Goal: Information Seeking & Learning: Learn about a topic

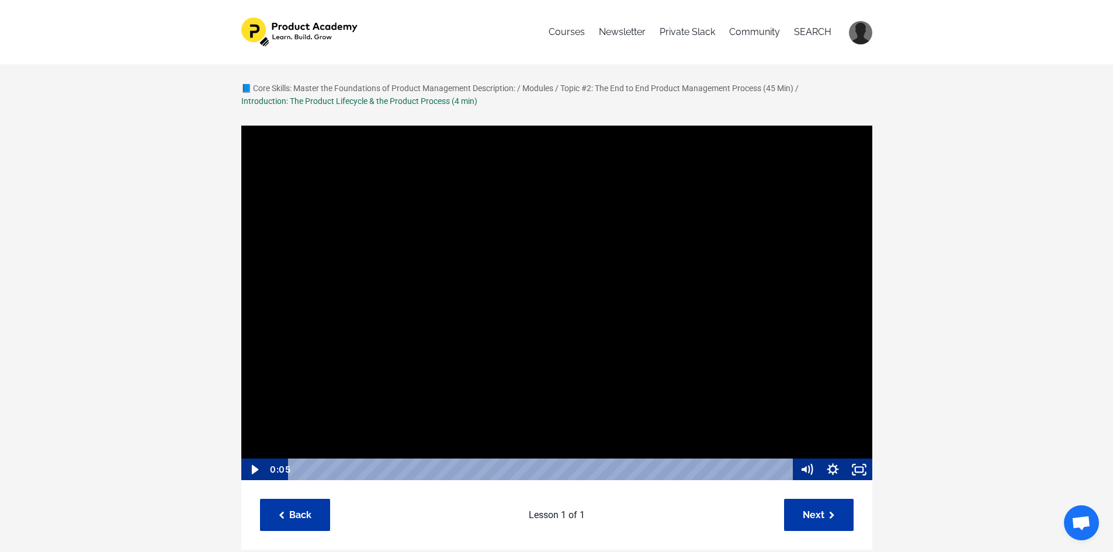
click at [396, 214] on div at bounding box center [557, 303] width 632 height 357
click at [832, 469] on icon "Show settings menu" at bounding box center [833, 470] width 26 height 22
click at [856, 427] on span "1x" at bounding box center [849, 425] width 33 height 22
click at [846, 387] on label "1.5x" at bounding box center [833, 380] width 79 height 23
click at [794, 370] on input "1.5x" at bounding box center [794, 369] width 1 height 1
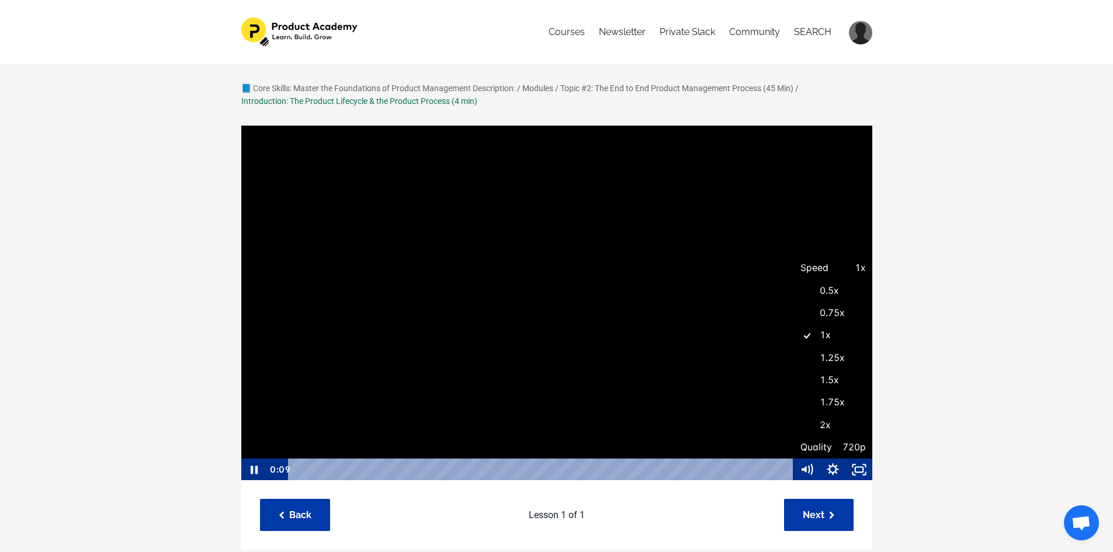
radio input "true"
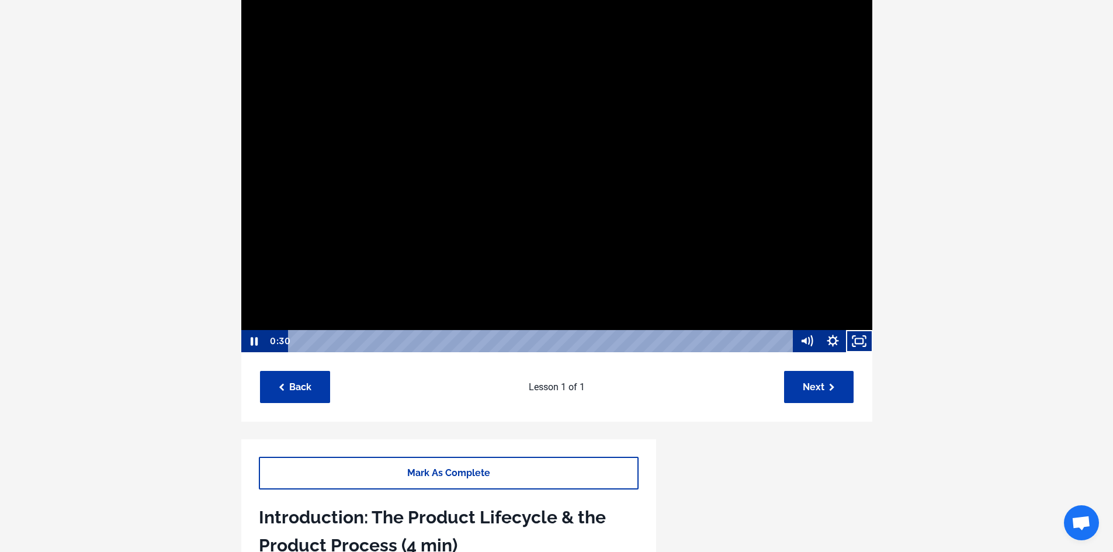
scroll to position [117, 0]
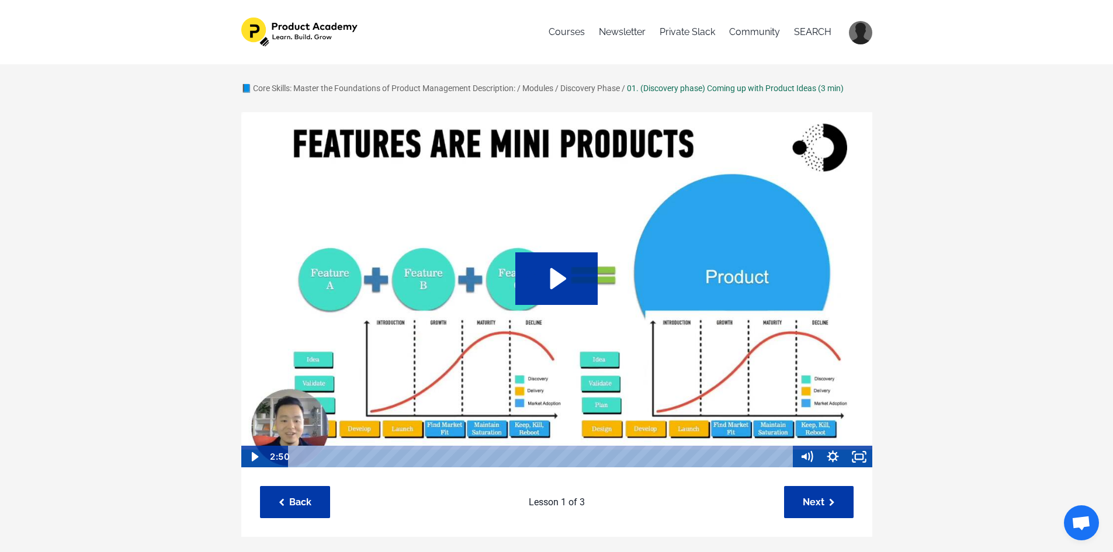
click at [589, 230] on img at bounding box center [557, 290] width 632 height 357
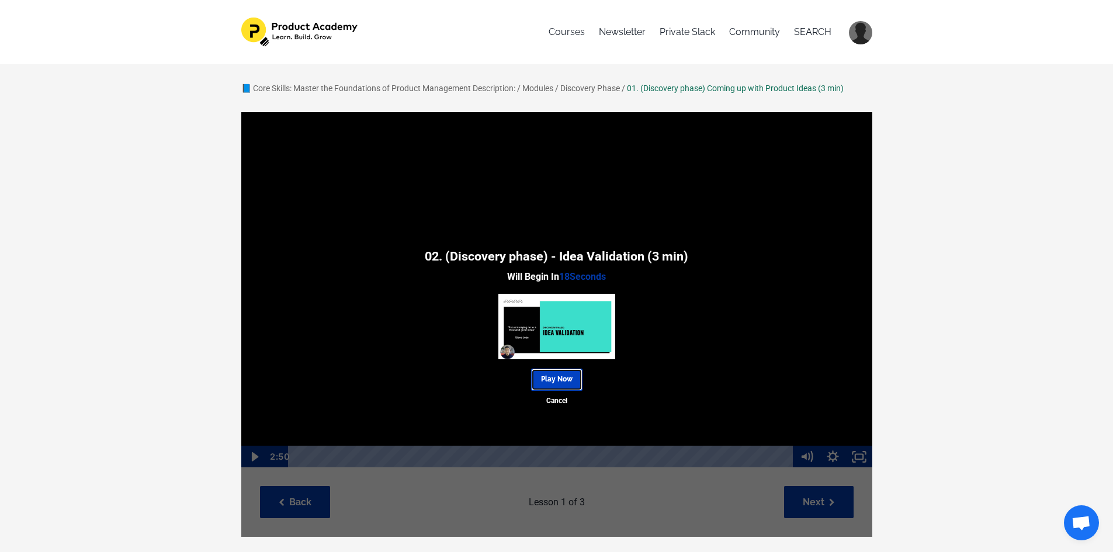
click at [559, 379] on link "Play Now" at bounding box center [556, 380] width 51 height 22
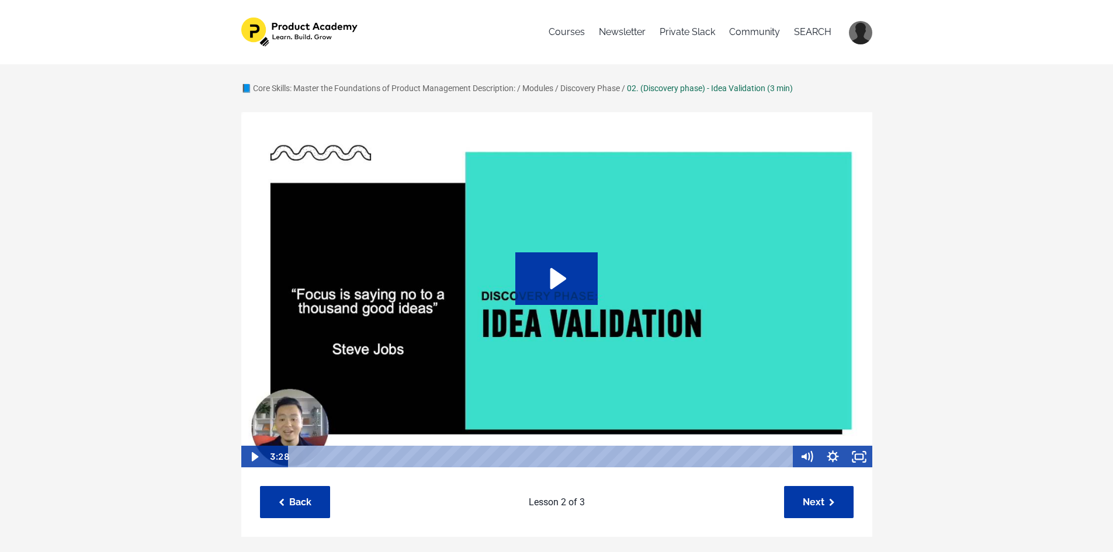
click at [584, 332] on img at bounding box center [557, 290] width 632 height 357
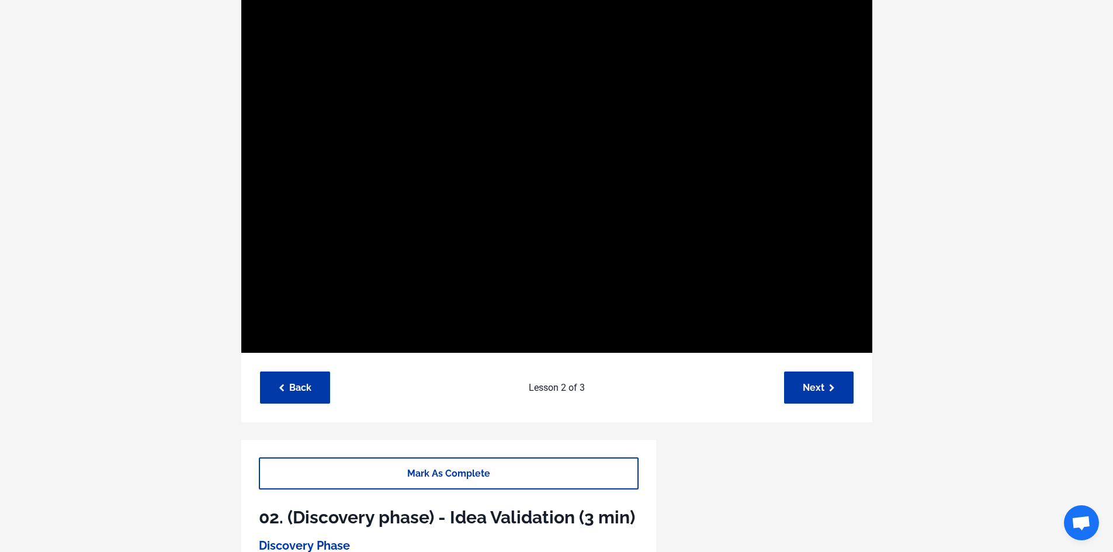
scroll to position [117, 0]
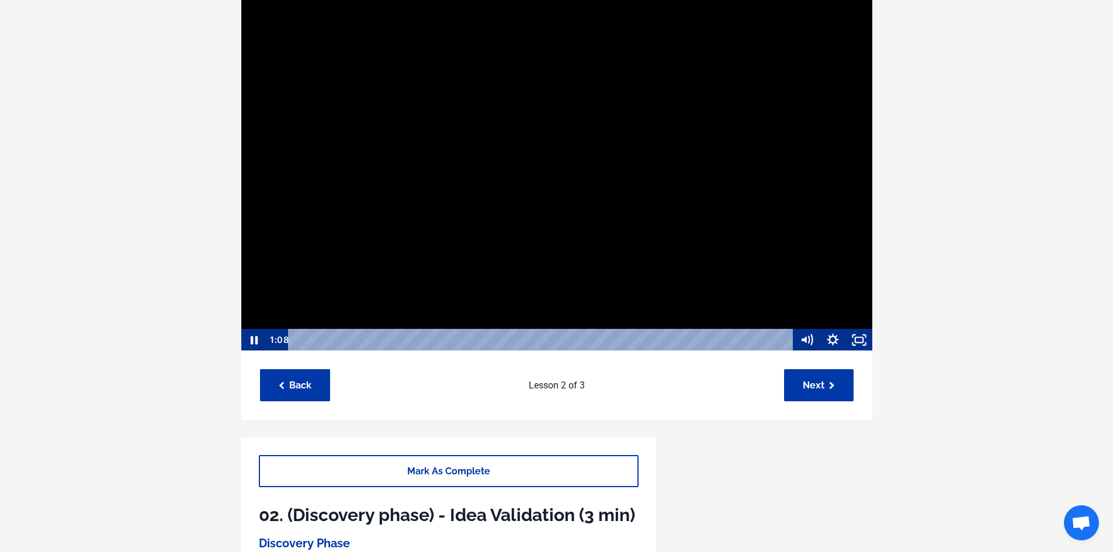
click at [632, 207] on div at bounding box center [557, 173] width 632 height 357
click at [643, 236] on div at bounding box center [557, 173] width 632 height 357
click at [634, 223] on div at bounding box center [557, 173] width 632 height 357
click at [318, 187] on div at bounding box center [557, 173] width 632 height 357
click at [677, 142] on div at bounding box center [557, 173] width 632 height 357
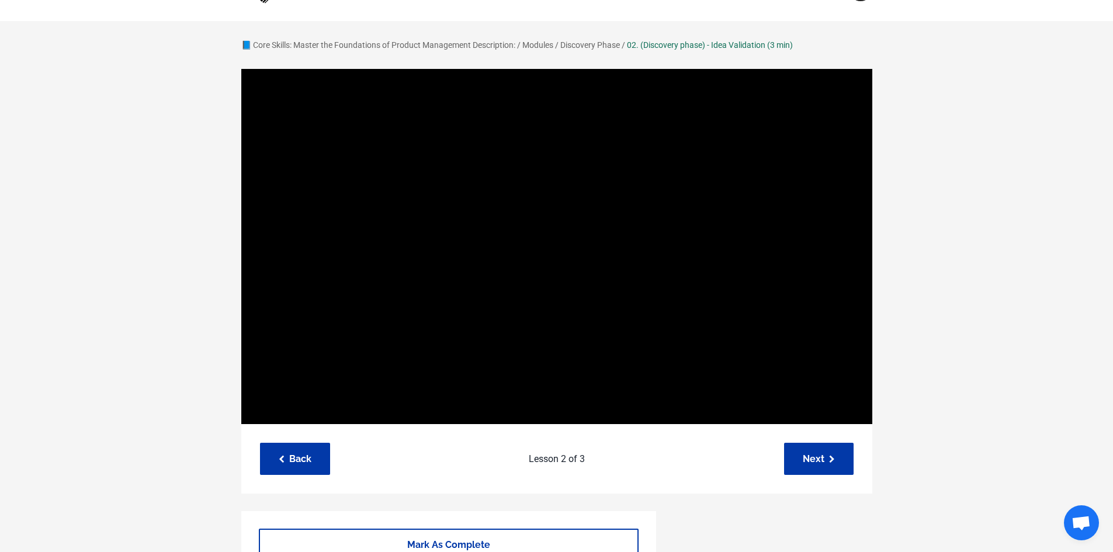
scroll to position [0, 0]
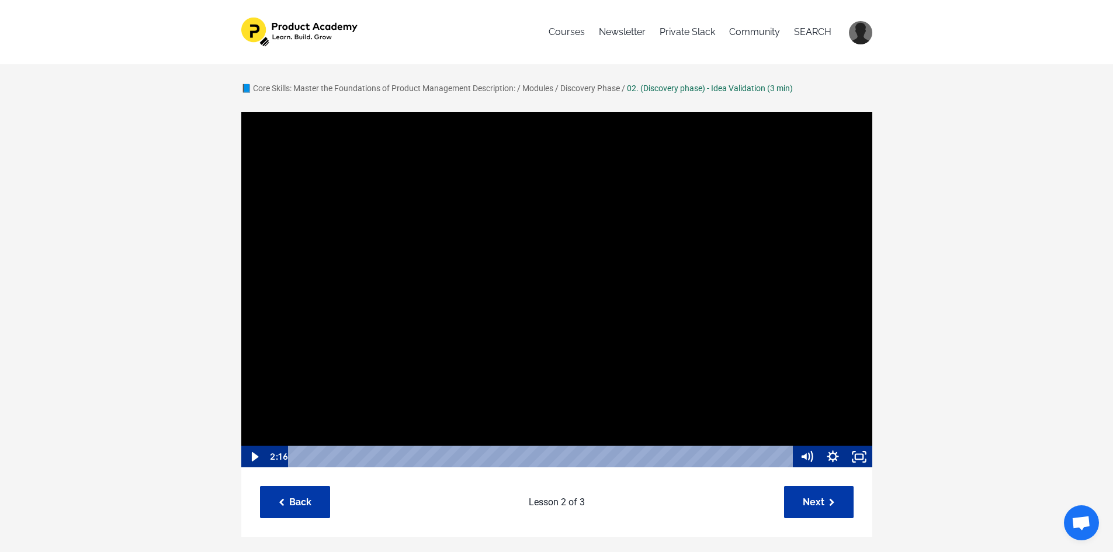
click at [455, 381] on div at bounding box center [557, 290] width 632 height 357
click at [388, 359] on div at bounding box center [557, 290] width 632 height 357
click at [545, 153] on div at bounding box center [557, 290] width 632 height 357
click at [636, 458] on div "2:24" at bounding box center [542, 457] width 490 height 22
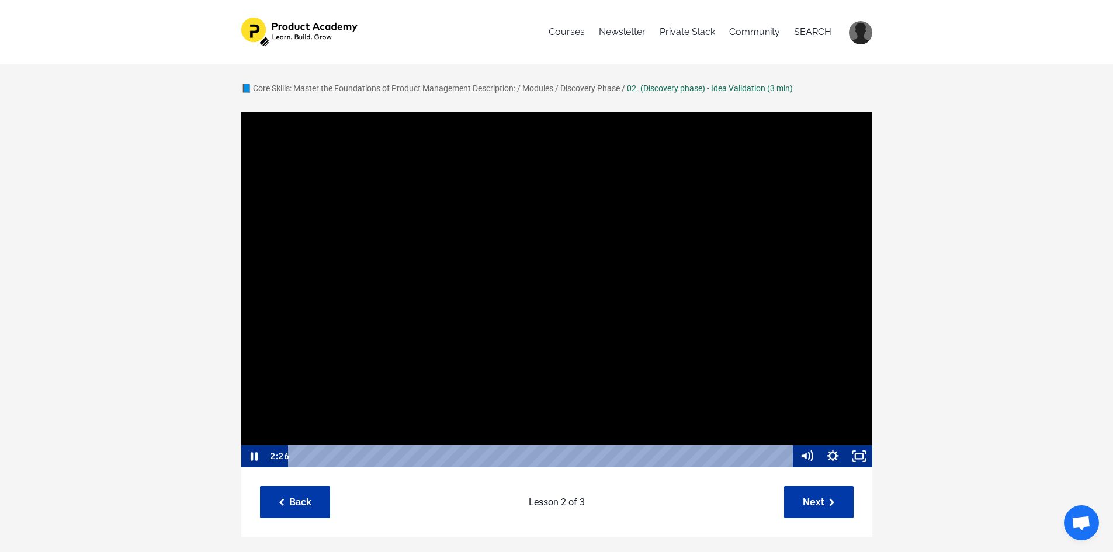
click at [714, 311] on div at bounding box center [557, 289] width 632 height 357
click at [632, 316] on div at bounding box center [557, 289] width 632 height 357
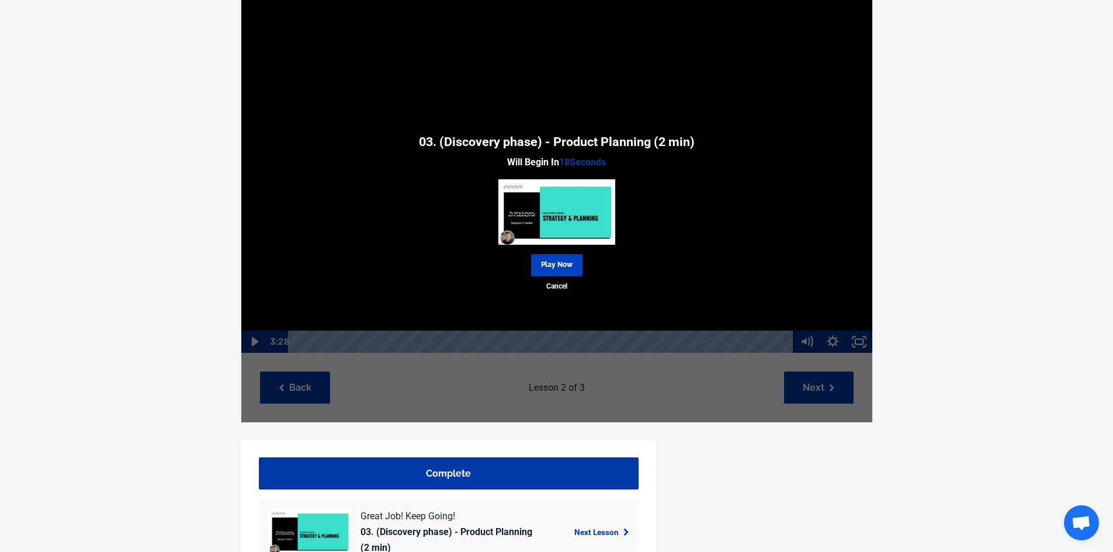
scroll to position [117, 0]
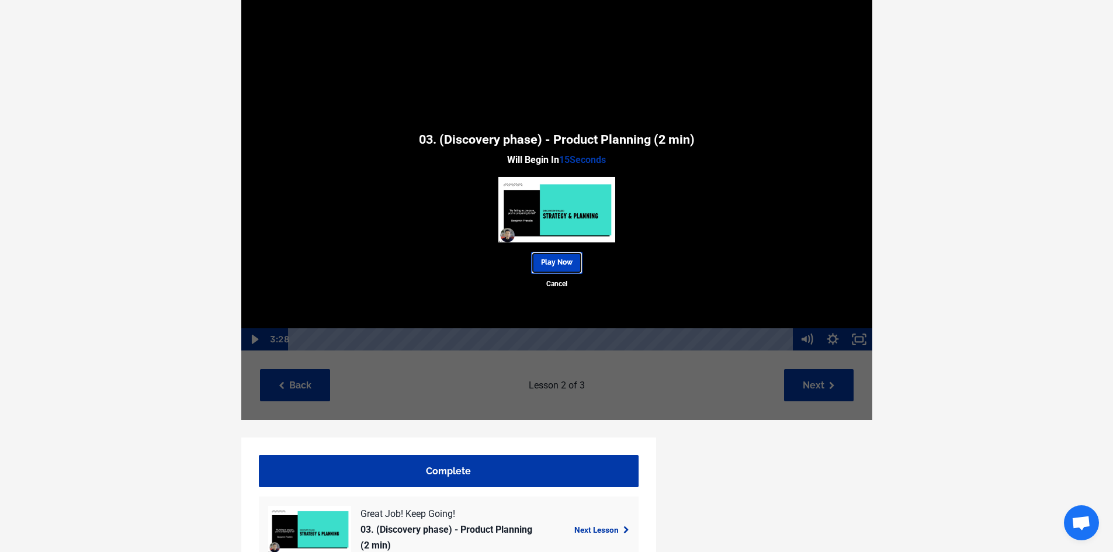
click at [568, 264] on link "Play Now" at bounding box center [556, 263] width 51 height 22
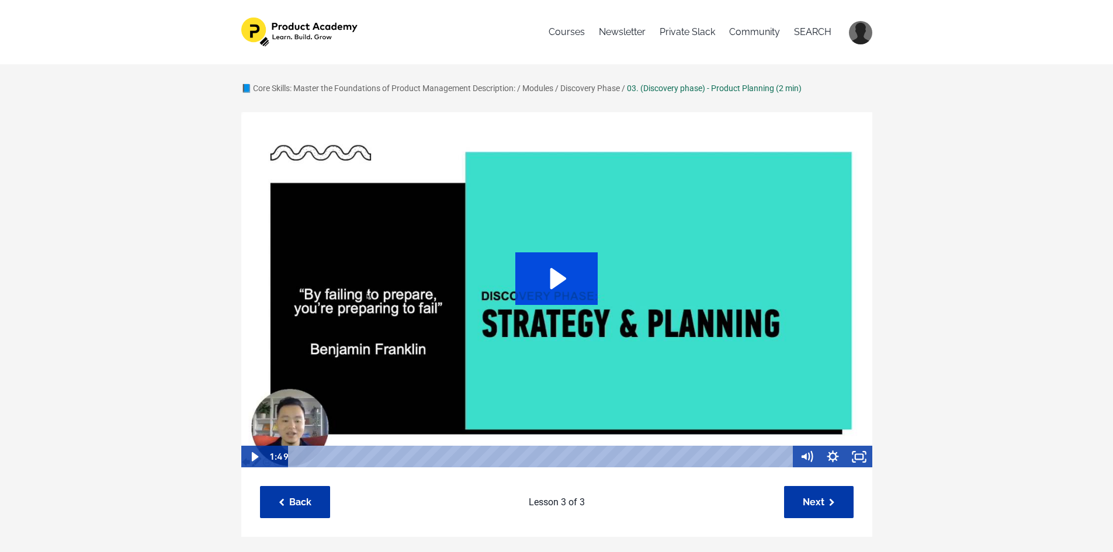
click at [559, 281] on icon "Play Video: sites/127338/video/ACBQmplEQnio427SjgU7_Topic_03-04_-_Planning_.mp4" at bounding box center [559, 278] width 16 height 21
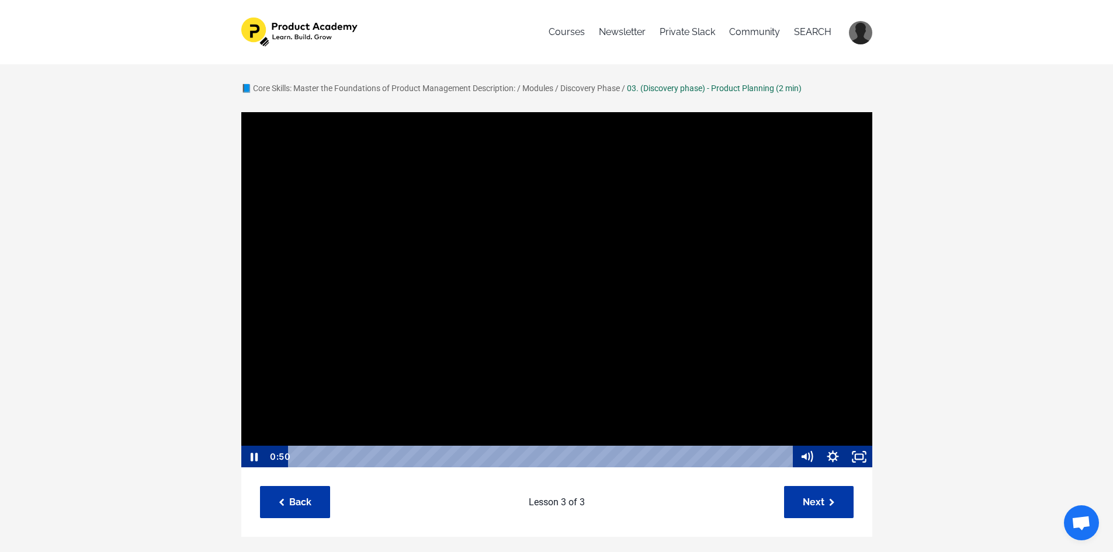
click at [507, 457] on div "Playbar" at bounding box center [542, 457] width 490 height 22
click at [526, 360] on div at bounding box center [557, 289] width 632 height 357
click at [520, 281] on div at bounding box center [557, 289] width 632 height 357
click at [565, 280] on div at bounding box center [557, 289] width 632 height 357
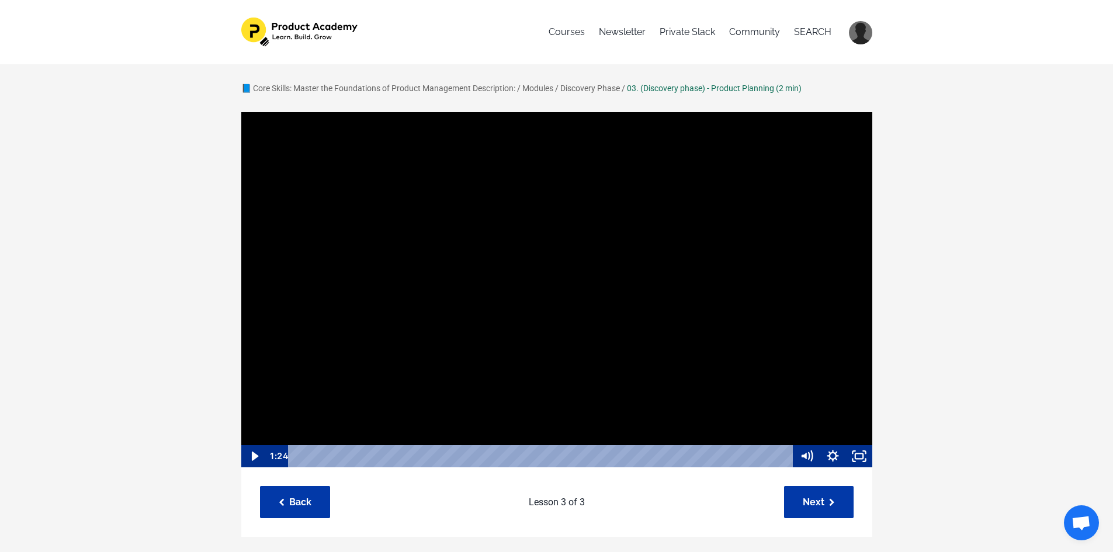
click at [442, 248] on div at bounding box center [557, 289] width 632 height 357
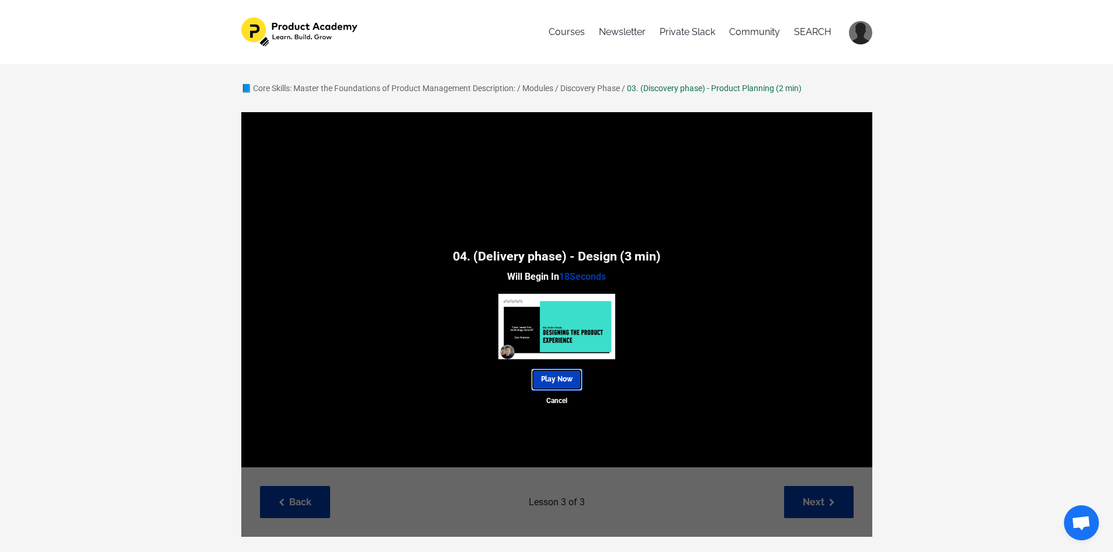
click at [573, 383] on link "Play Now" at bounding box center [556, 380] width 51 height 22
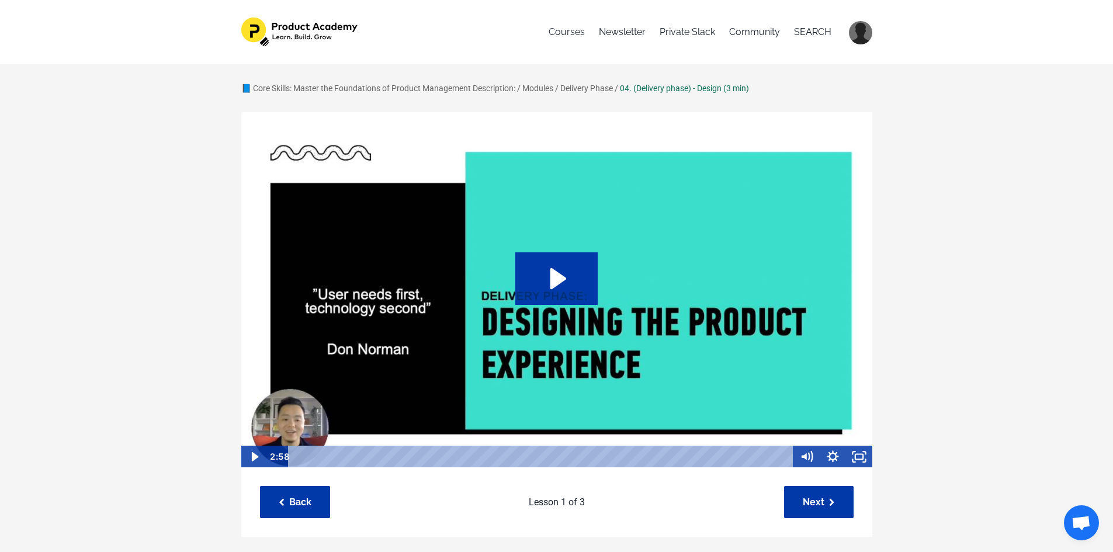
click at [752, 362] on img at bounding box center [557, 290] width 632 height 357
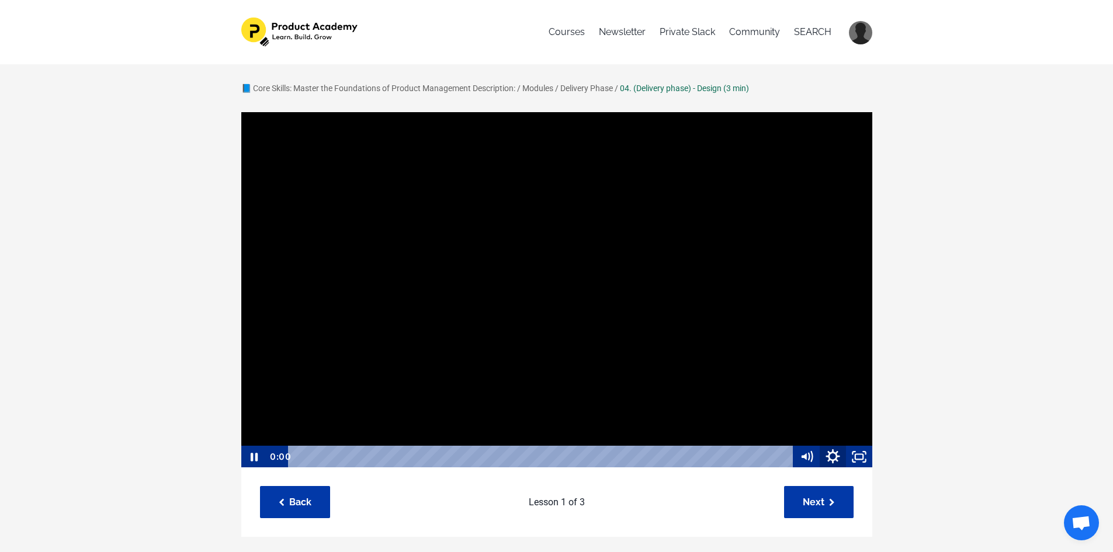
click at [833, 453] on icon "Show settings menu" at bounding box center [833, 456] width 14 height 14
click at [824, 414] on span "Speed" at bounding box center [817, 412] width 33 height 22
click at [828, 344] on label "1.25x" at bounding box center [833, 345] width 79 height 23
click at [794, 334] on input "1.25x" at bounding box center [794, 334] width 1 height 1
radio input "true"
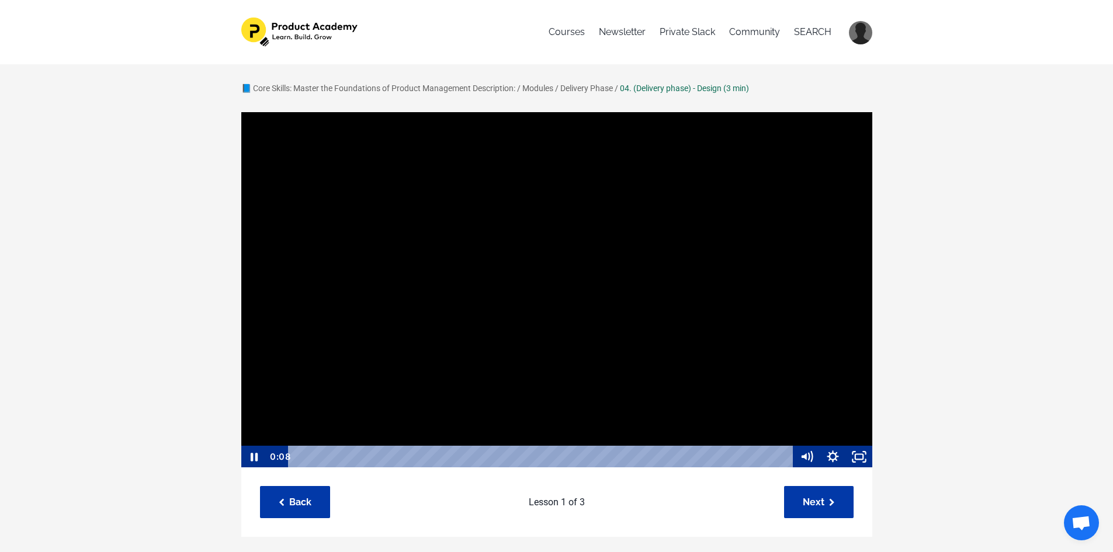
scroll to position [1, 0]
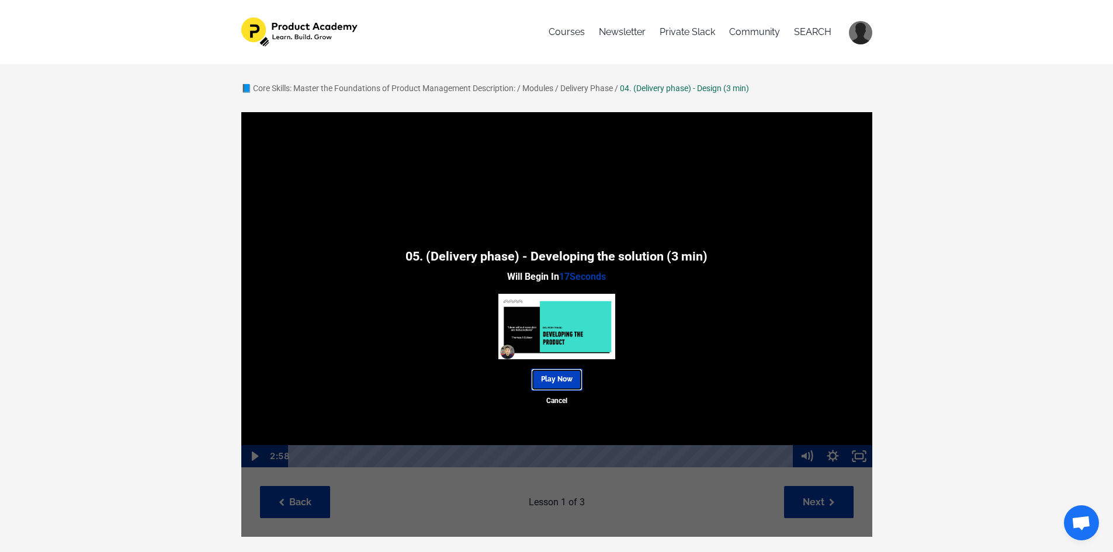
click at [562, 376] on link "Play Now" at bounding box center [556, 380] width 51 height 22
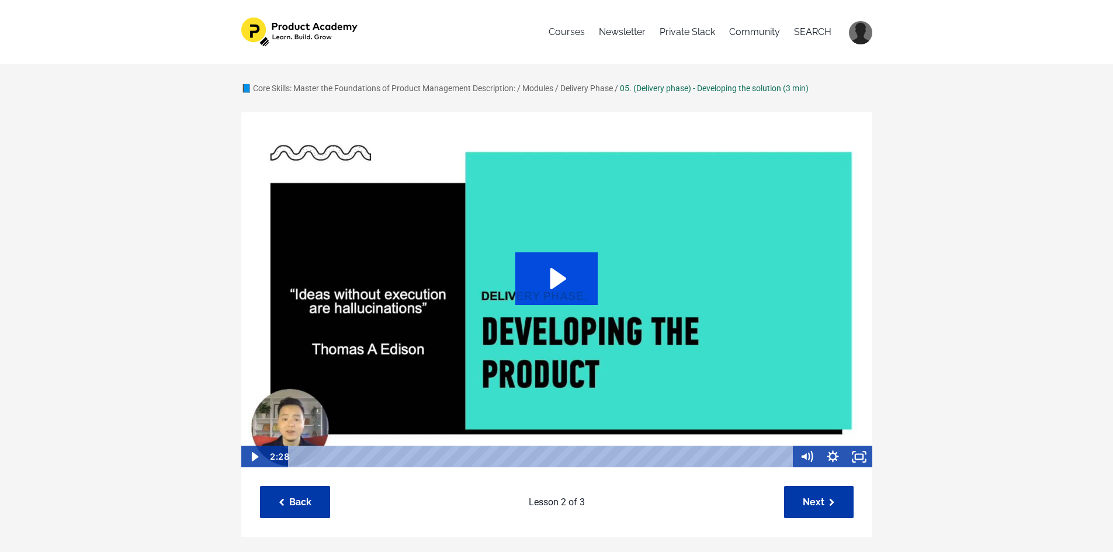
click at [556, 279] on icon "Play Video: sites/127338/video/ts1NaCnSzma2rmCG01sk_Topic_03-06_-_Develope.mp4" at bounding box center [559, 278] width 16 height 21
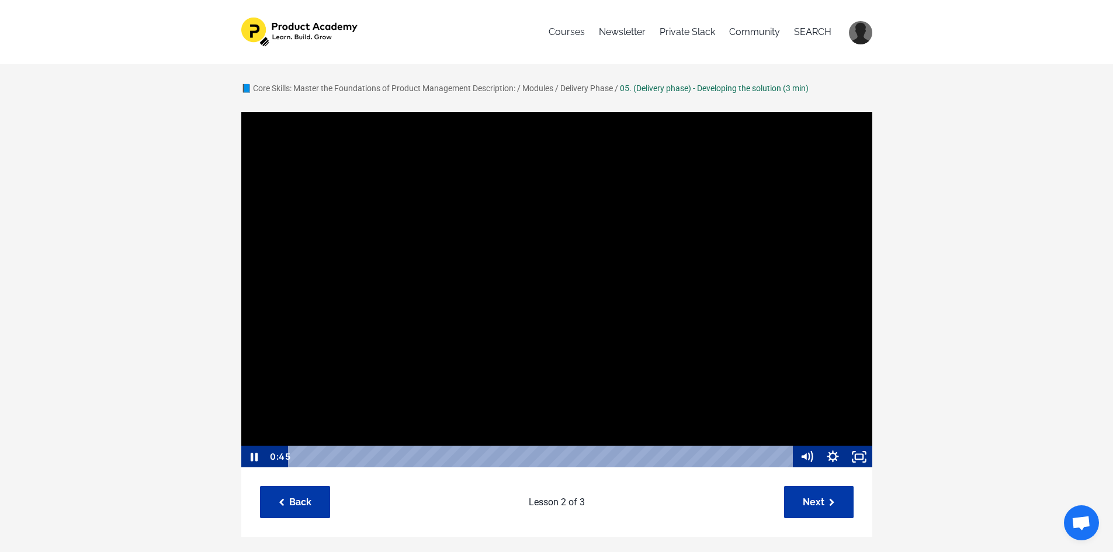
click at [825, 337] on div at bounding box center [557, 290] width 632 height 357
click at [811, 315] on div at bounding box center [557, 290] width 632 height 357
click at [828, 454] on icon "Show settings menu" at bounding box center [833, 457] width 26 height 22
click at [831, 412] on span "Speed" at bounding box center [817, 412] width 33 height 22
click at [826, 347] on label "1.25x" at bounding box center [833, 345] width 79 height 23
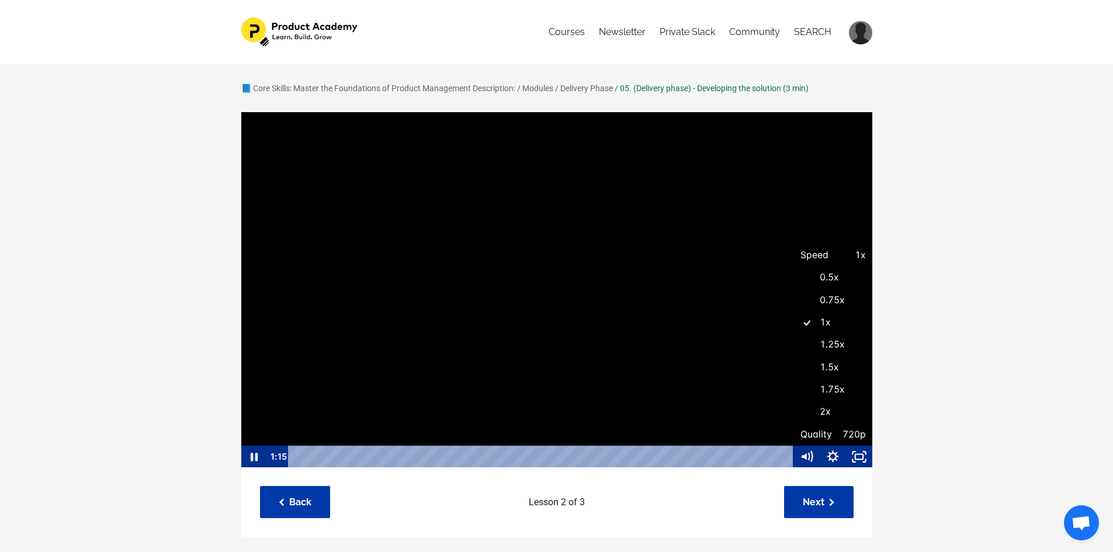
click at [794, 334] on input "1.25x" at bounding box center [794, 334] width 1 height 1
radio input "true"
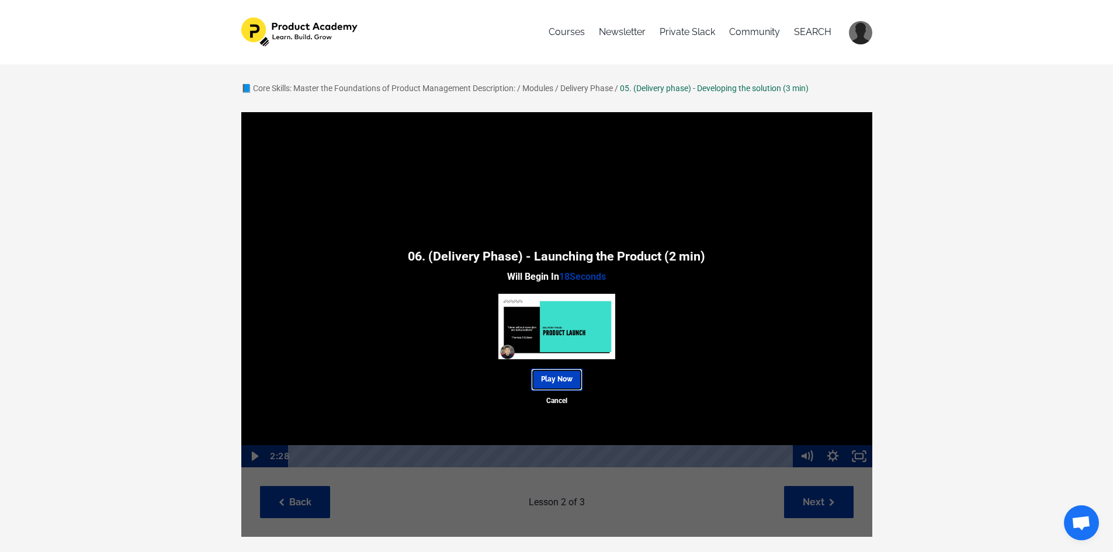
click at [570, 374] on link "Play Now" at bounding box center [556, 380] width 51 height 22
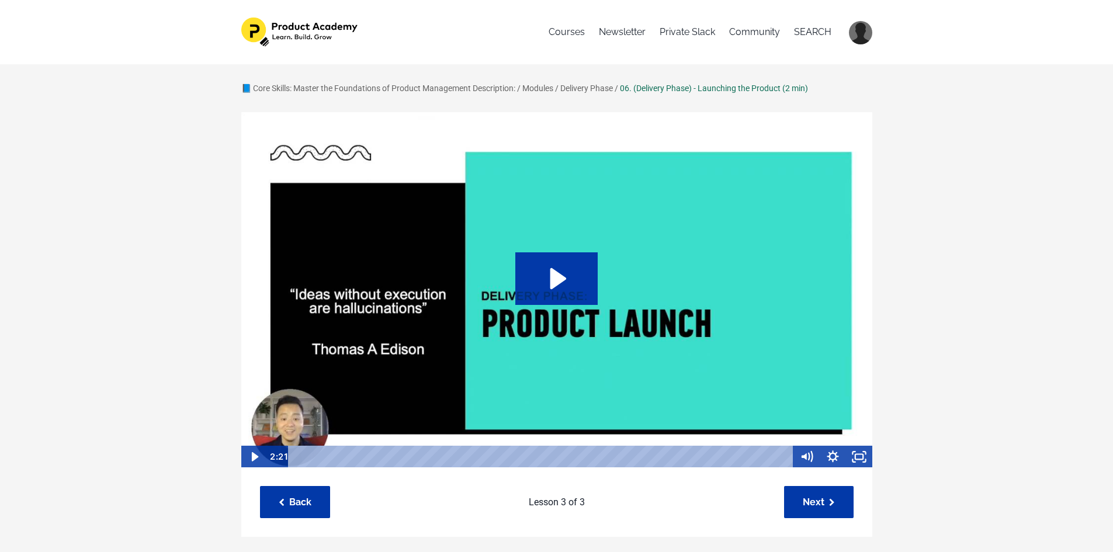
click at [588, 324] on img at bounding box center [557, 290] width 632 height 357
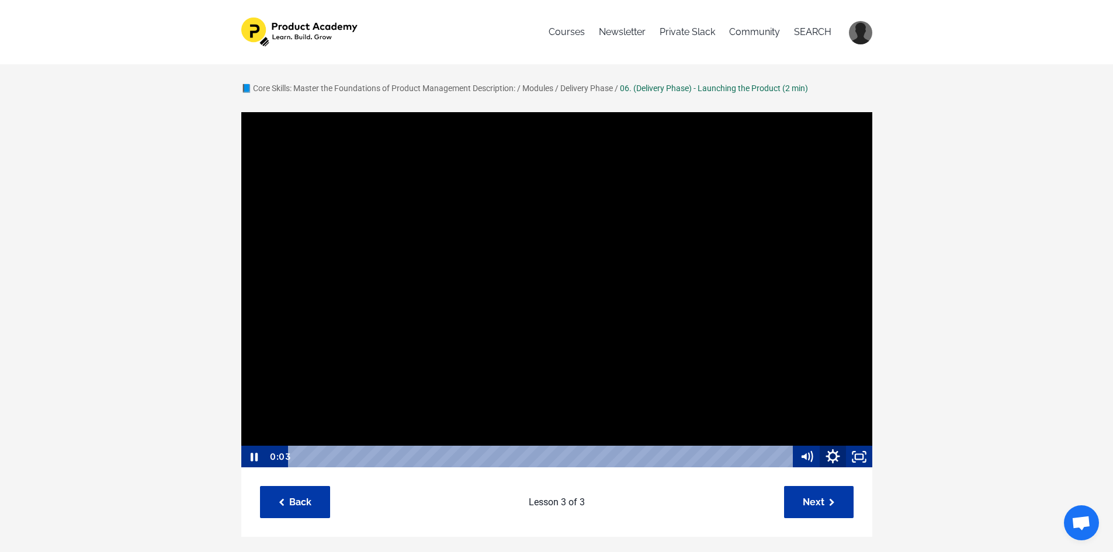
click at [830, 461] on icon "Show settings menu" at bounding box center [834, 457] width 32 height 27
click at [831, 414] on span "Speed" at bounding box center [817, 412] width 33 height 22
click at [840, 349] on label "1.25x" at bounding box center [833, 345] width 79 height 23
click at [794, 334] on input "1.25x" at bounding box center [794, 334] width 1 height 1
radio input "true"
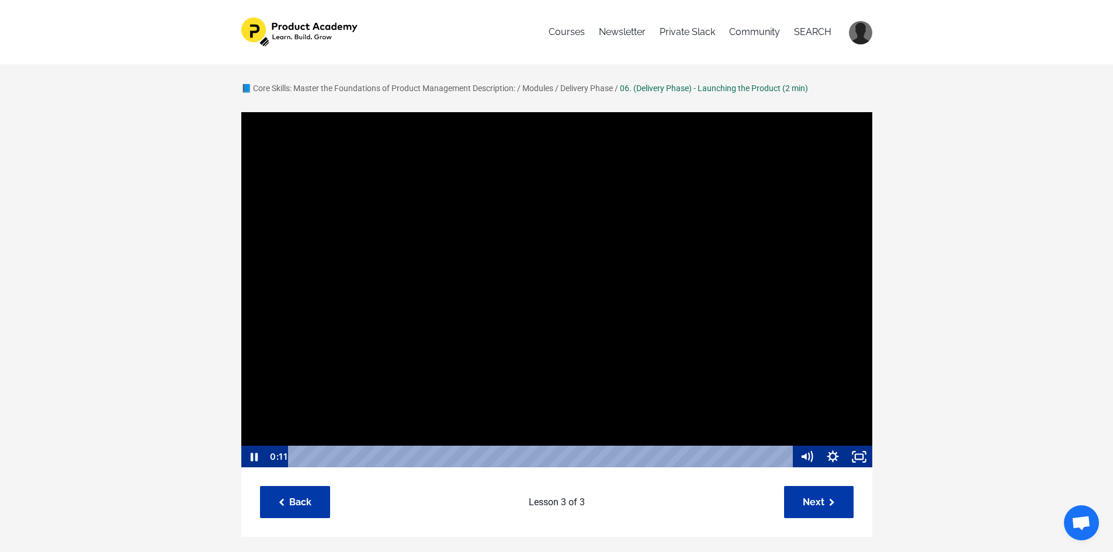
scroll to position [1, 0]
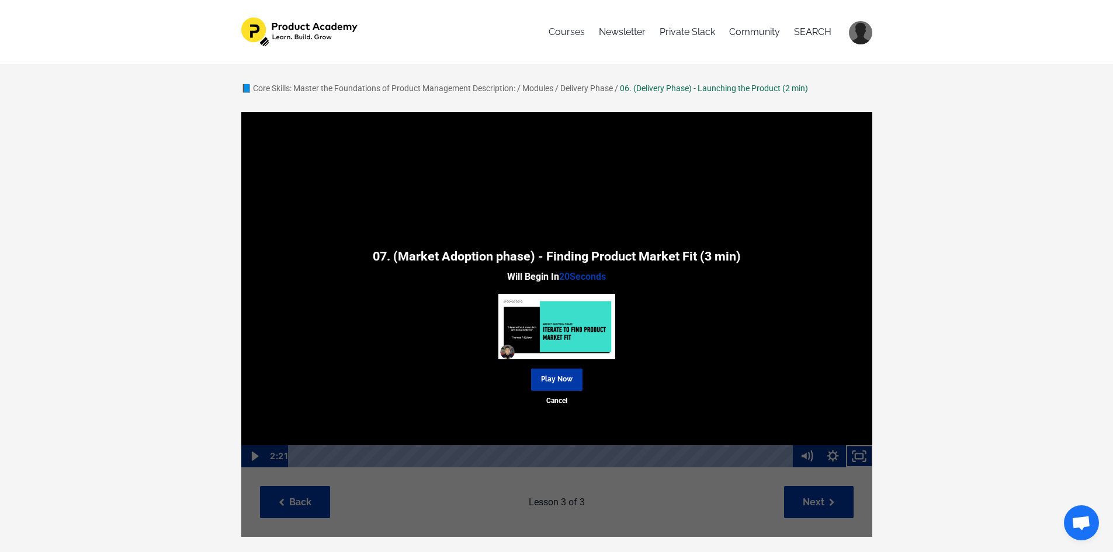
click at [827, 515] on div "07. (Market Adoption phase) - Finding Product Market Fit (3 min) Will Begin In …" at bounding box center [556, 324] width 631 height 425
click at [555, 371] on link "Play Now" at bounding box center [556, 380] width 51 height 22
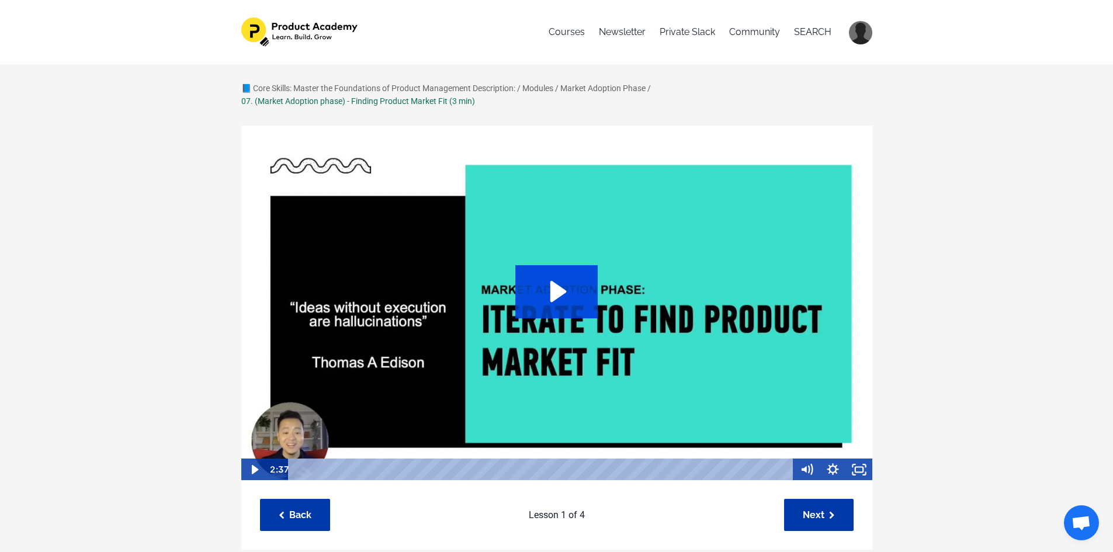
click at [556, 303] on icon "Play Video: sites/127338/video/NCUW3AAERzajrjZ3WQ65_Topic_03-08_-_Iterate_to_fi…" at bounding box center [556, 291] width 82 height 53
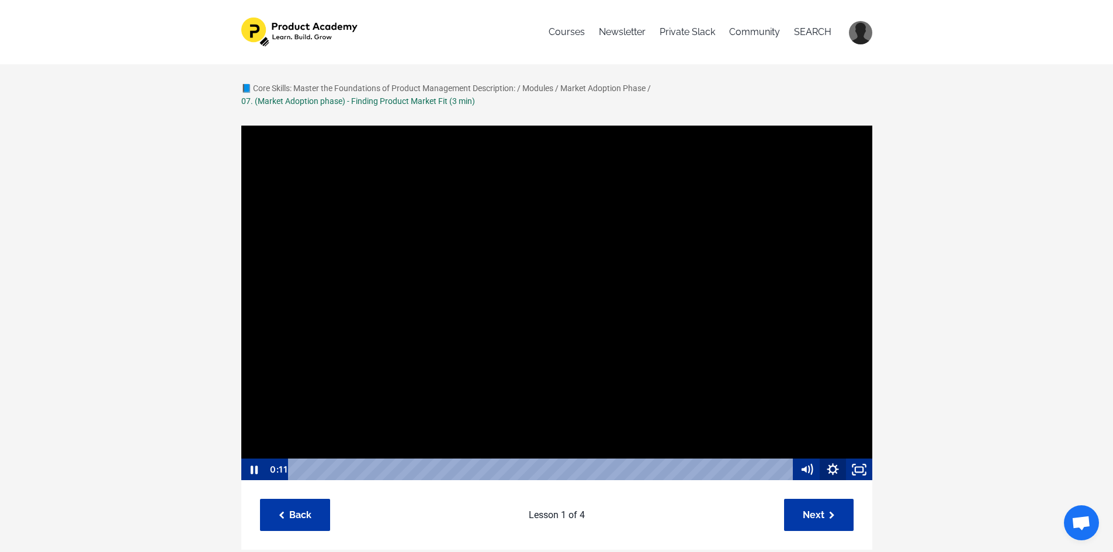
click at [840, 464] on icon "Show settings menu" at bounding box center [833, 470] width 26 height 22
click at [820, 424] on span "Speed" at bounding box center [817, 425] width 33 height 22
click at [821, 357] on label "1.25x" at bounding box center [833, 358] width 79 height 23
click at [794, 348] on input "1.25x" at bounding box center [794, 347] width 1 height 1
radio input "true"
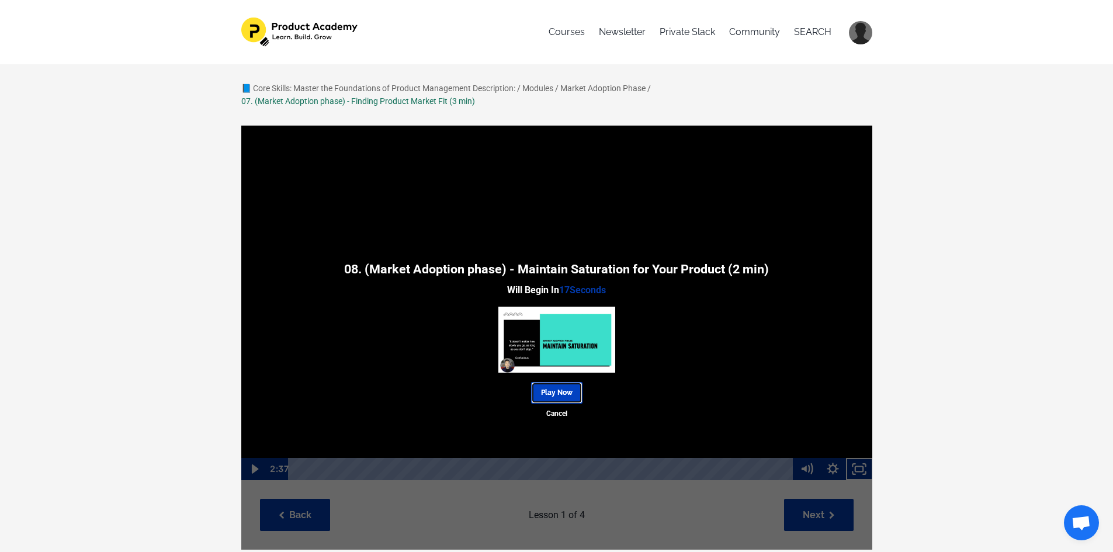
click at [545, 396] on link "Play Now" at bounding box center [556, 393] width 51 height 22
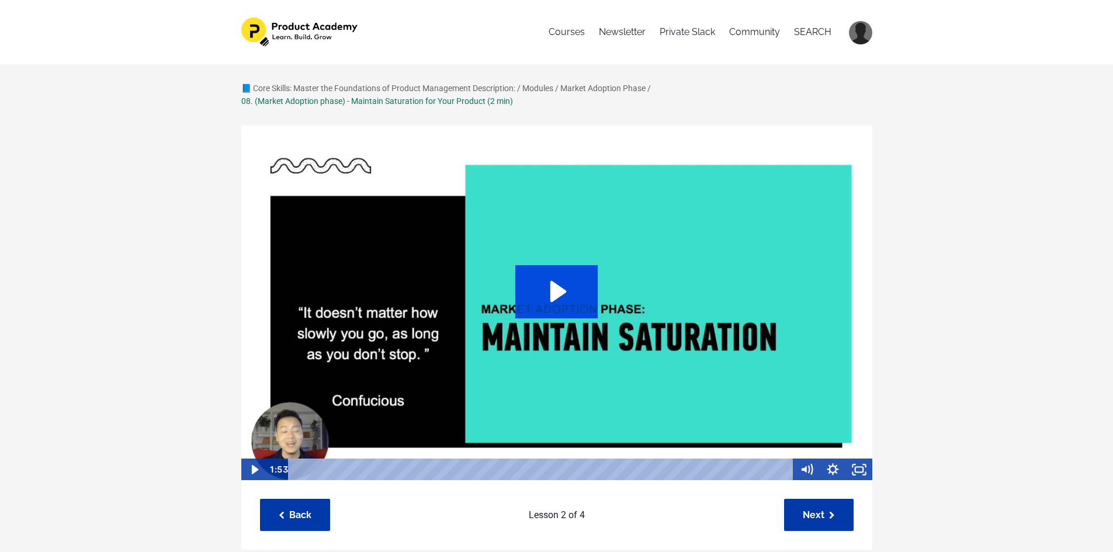
click at [542, 288] on icon "Play Video: sites/127338/video/CltXJF6eQZyDTCzo8QNR_Topic_03-09_-_Maturity.mp4" at bounding box center [556, 291] width 82 height 53
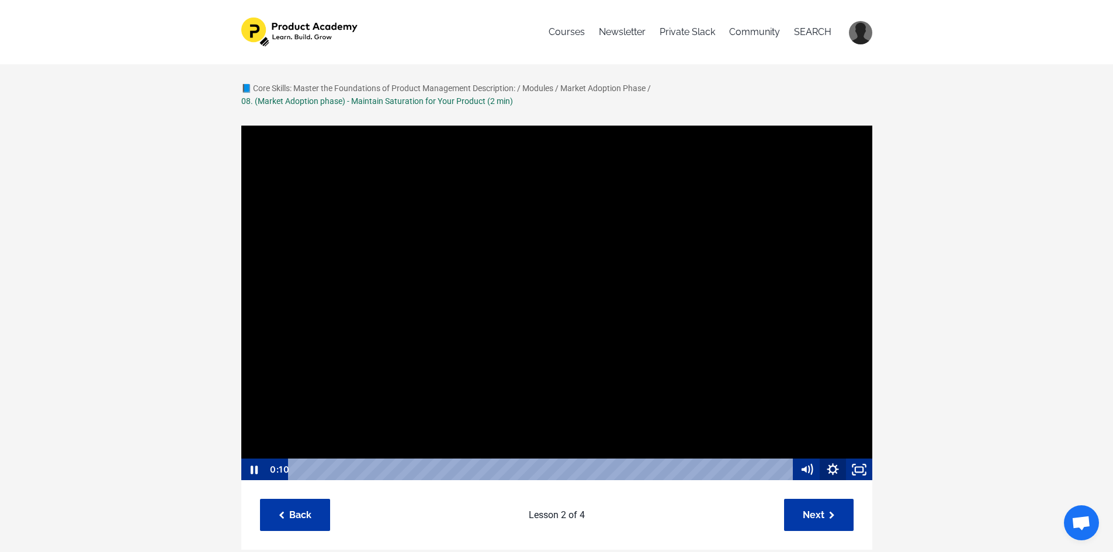
click at [826, 465] on icon "Show settings menu" at bounding box center [833, 470] width 26 height 22
click at [819, 428] on span "Speed" at bounding box center [817, 425] width 33 height 22
click at [841, 355] on label "1.25x" at bounding box center [833, 358] width 79 height 23
click at [794, 348] on input "1.25x" at bounding box center [794, 347] width 1 height 1
radio input "true"
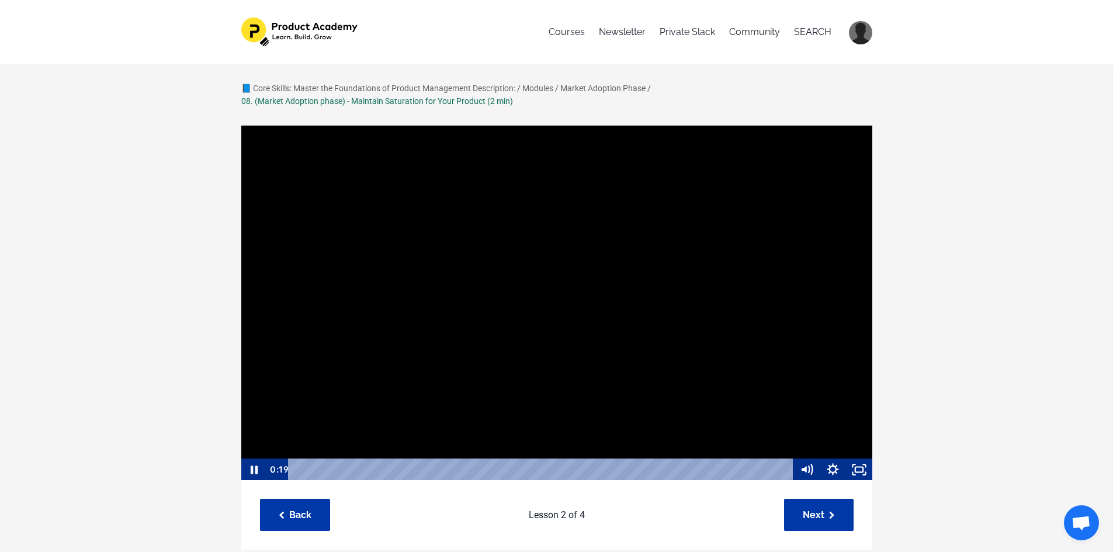
scroll to position [1, 0]
click at [417, 352] on div at bounding box center [557, 302] width 632 height 357
click at [580, 245] on div at bounding box center [557, 302] width 632 height 357
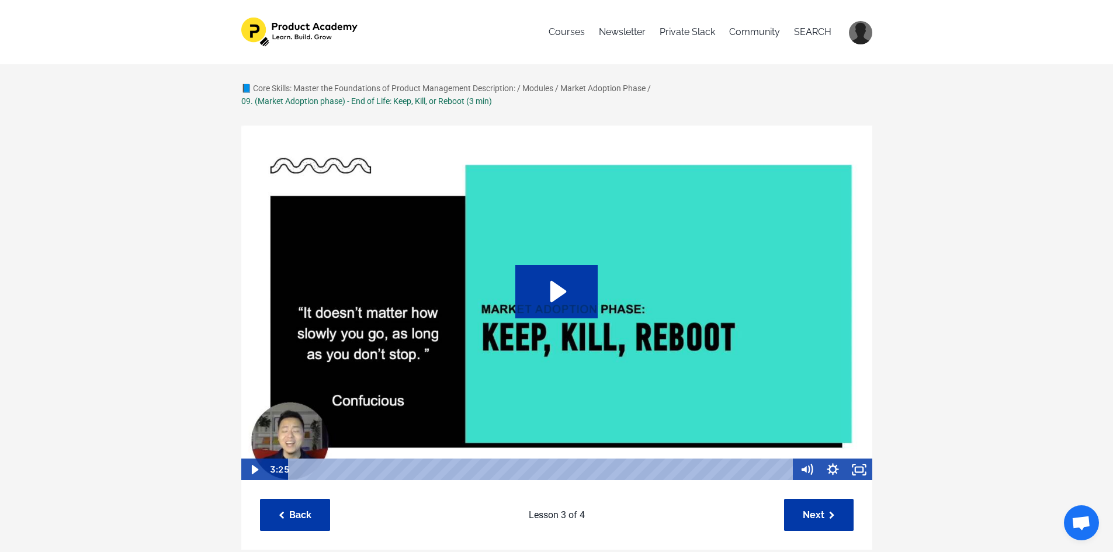
click at [652, 262] on img at bounding box center [557, 303] width 632 height 357
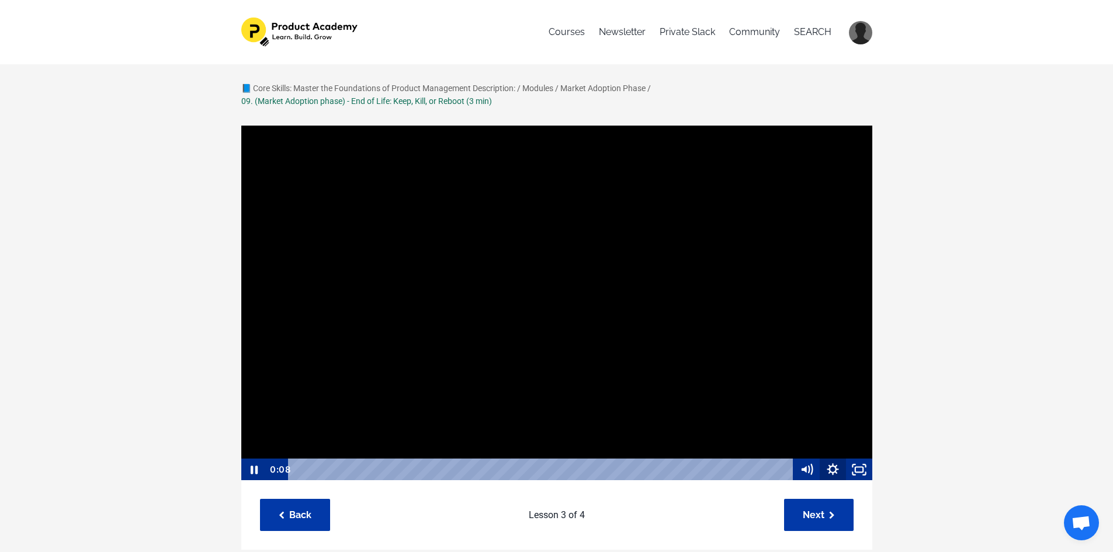
click at [839, 472] on icon "Show settings menu" at bounding box center [833, 470] width 26 height 22
click at [841, 428] on span "1x" at bounding box center [849, 425] width 33 height 22
click at [825, 356] on label "1.25x" at bounding box center [833, 358] width 79 height 23
click at [794, 348] on input "1.25x" at bounding box center [794, 347] width 1 height 1
radio input "true"
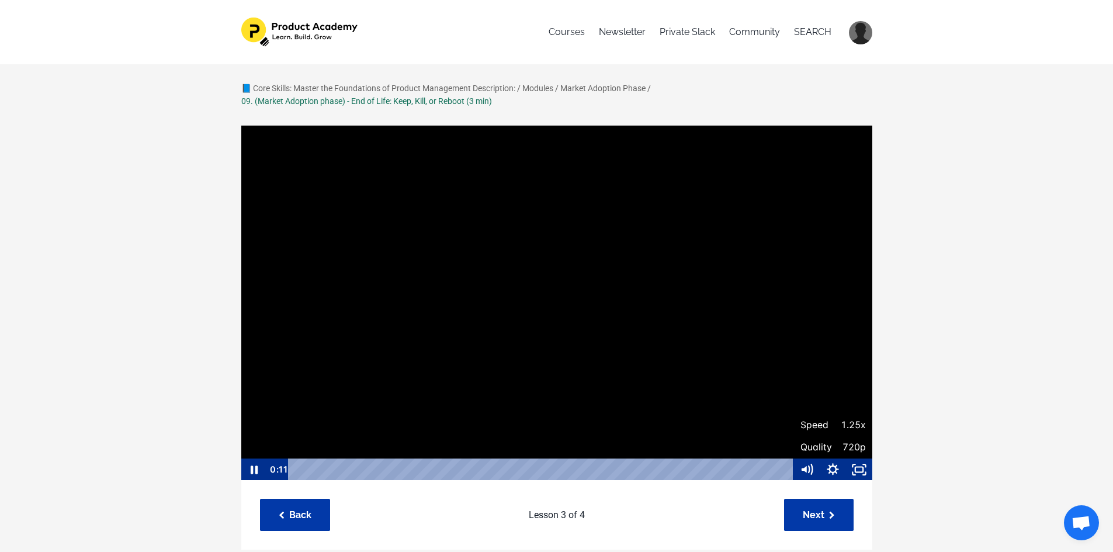
click at [970, 411] on div "📘 Core Skills: Master the Foundations of Product Management Description: / Modu…" at bounding box center [556, 508] width 1113 height 888
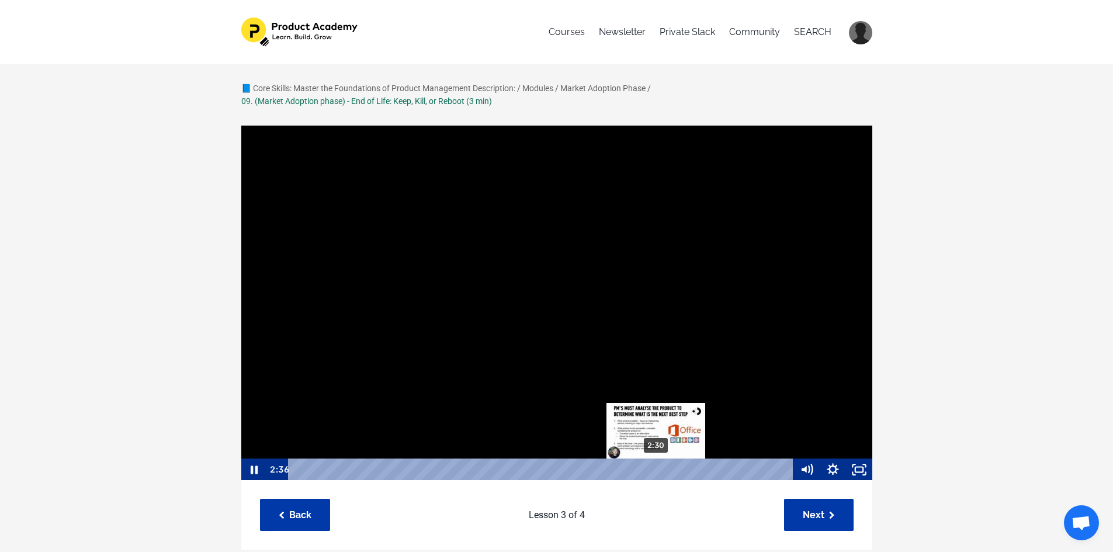
click at [656, 468] on div "2:30" at bounding box center [542, 470] width 490 height 22
click at [607, 364] on div at bounding box center [557, 302] width 632 height 357
click at [602, 396] on div at bounding box center [557, 302] width 632 height 357
click at [729, 365] on div at bounding box center [557, 302] width 632 height 357
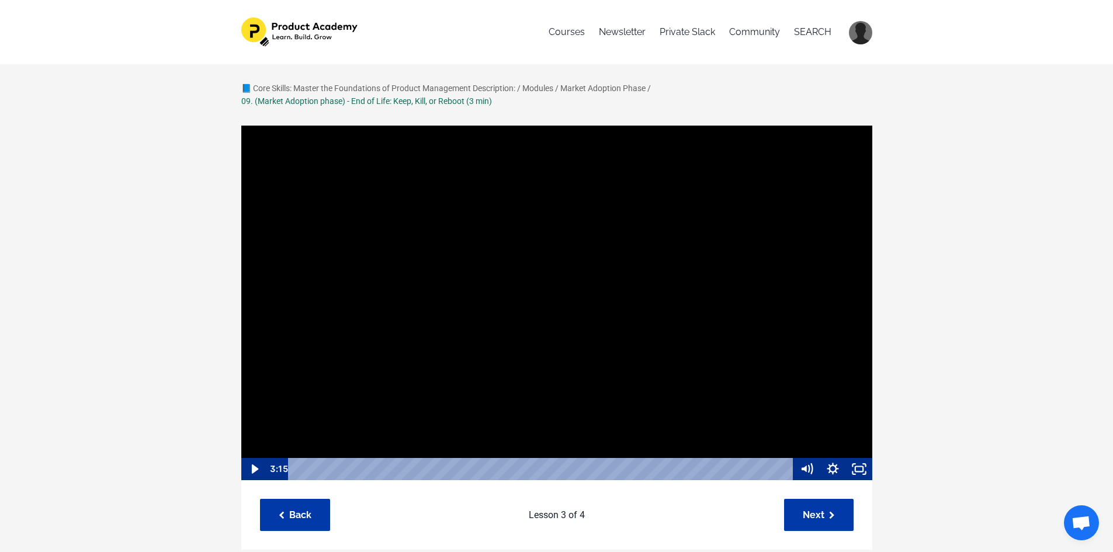
click at [729, 365] on div at bounding box center [557, 302] width 632 height 357
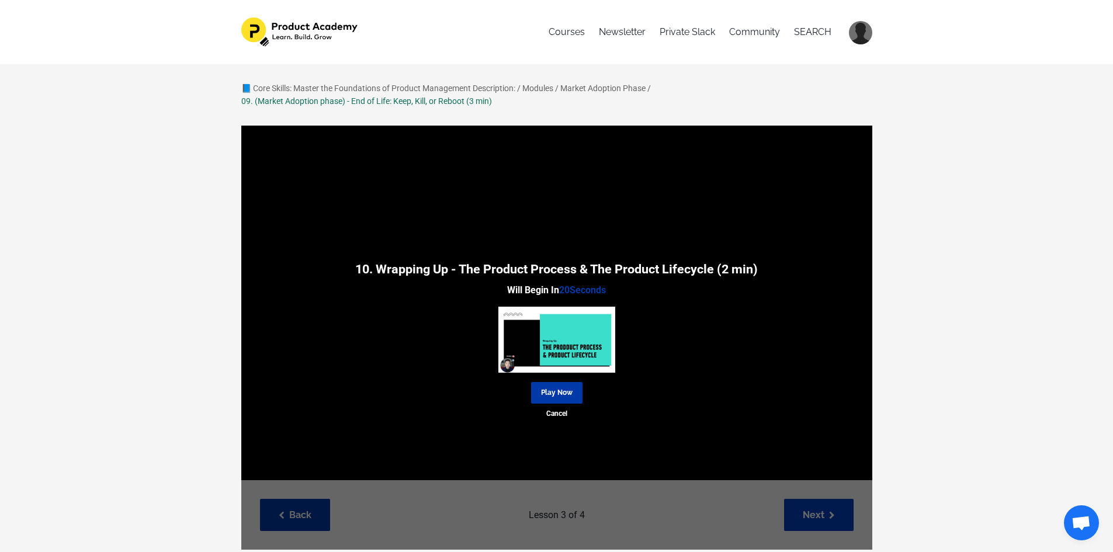
click at [841, 518] on div "10. Wrapping Up - The Product Process & The Product Lifecycle (2 min) Will Begi…" at bounding box center [556, 338] width 631 height 425
click at [552, 392] on link "Play Now" at bounding box center [556, 393] width 51 height 22
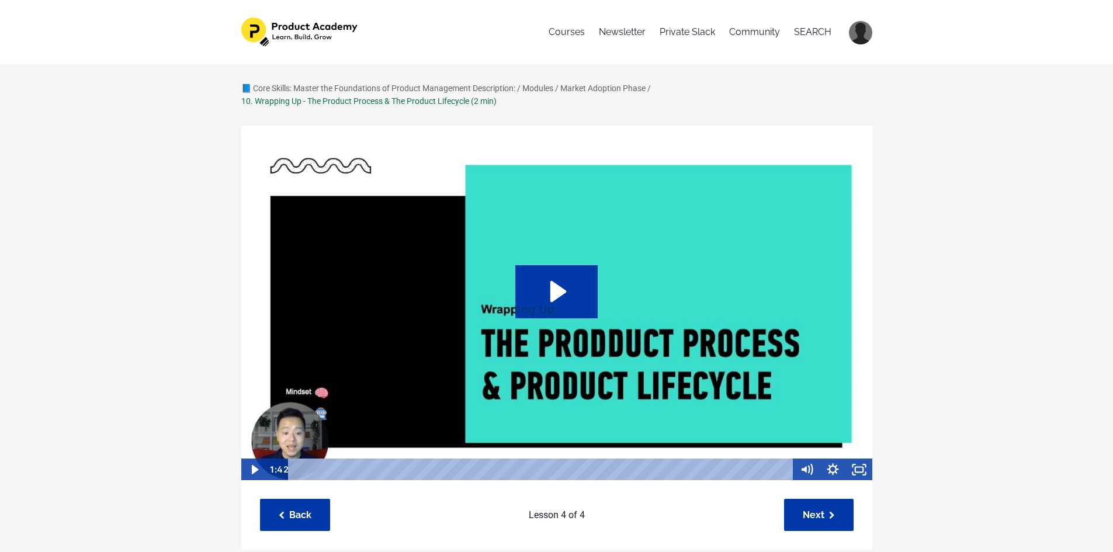
click at [660, 388] on img at bounding box center [557, 303] width 632 height 357
click at [834, 468] on icon "Show settings menu" at bounding box center [834, 469] width 32 height 27
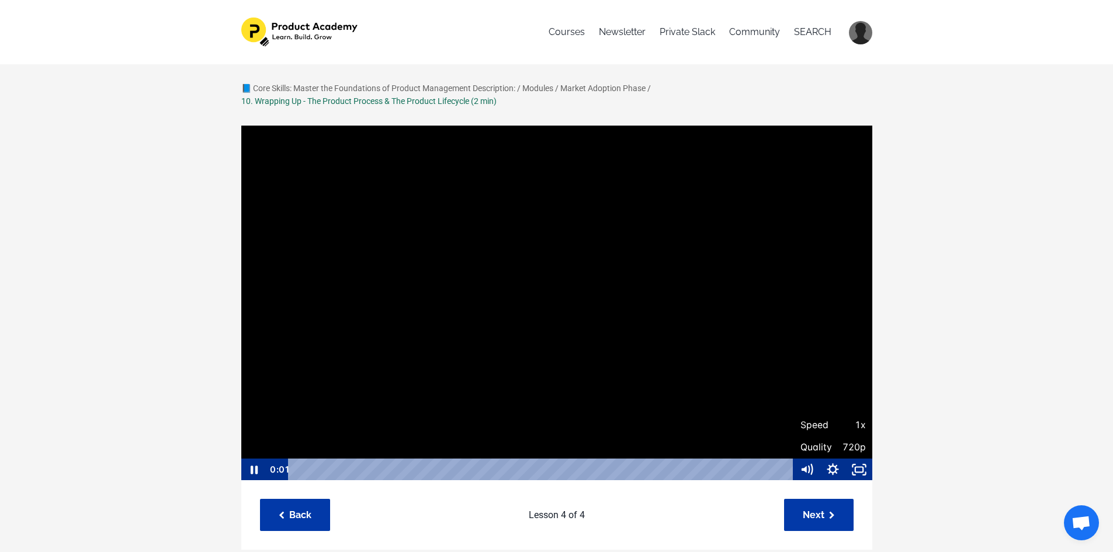
click at [828, 426] on span "Speed" at bounding box center [817, 425] width 33 height 22
click at [830, 351] on label "1.25x" at bounding box center [833, 358] width 79 height 23
click at [794, 348] on input "1.25x" at bounding box center [794, 347] width 1 height 1
radio input "true"
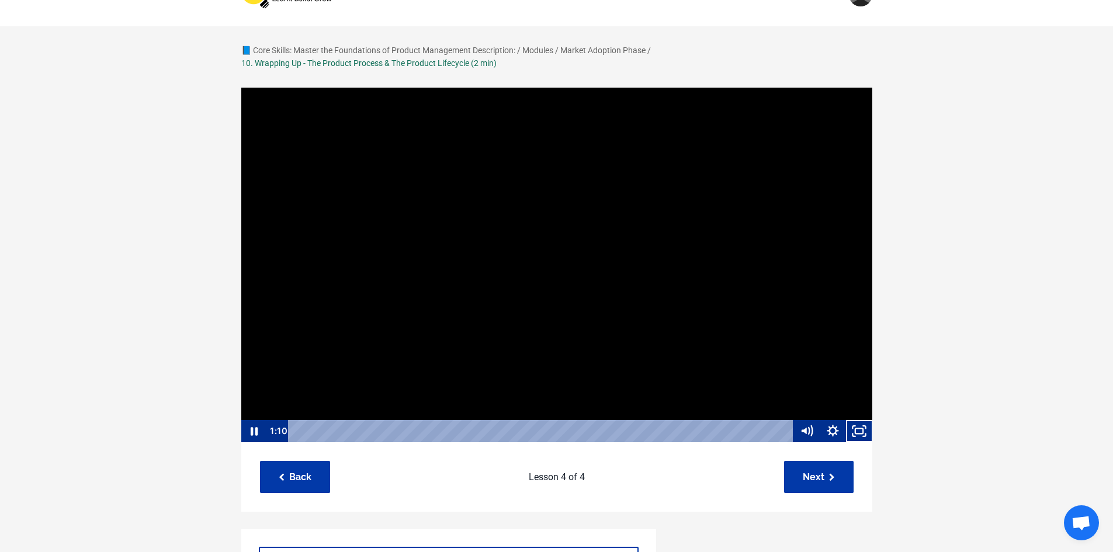
scroll to position [58, 0]
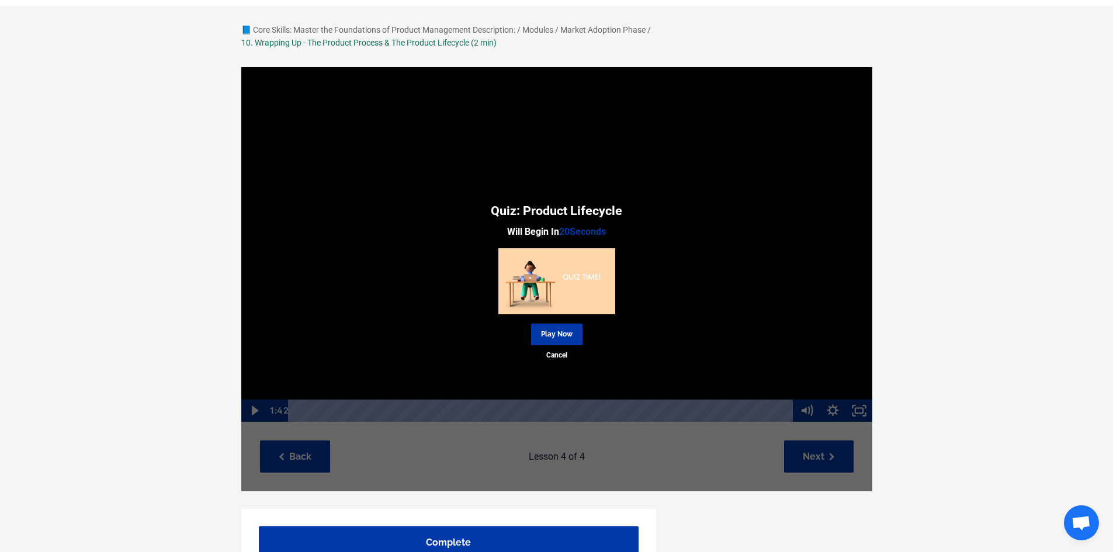
click at [837, 462] on div "Quiz: Product Lifecycle Will Begin In 20 Seconds Play Now Cancel" at bounding box center [556, 279] width 631 height 425
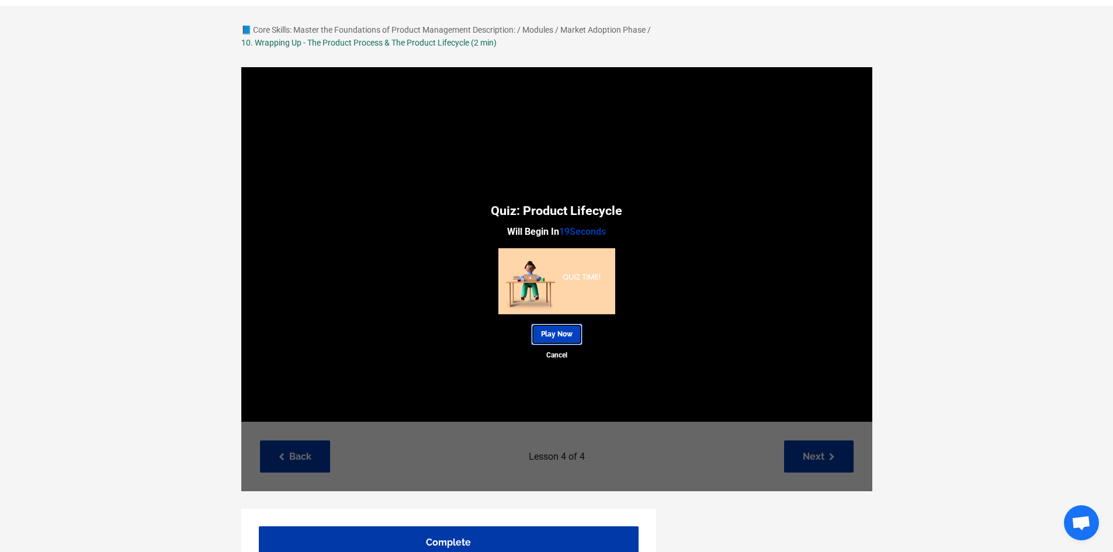
click at [568, 342] on link "Play Now" at bounding box center [556, 335] width 51 height 22
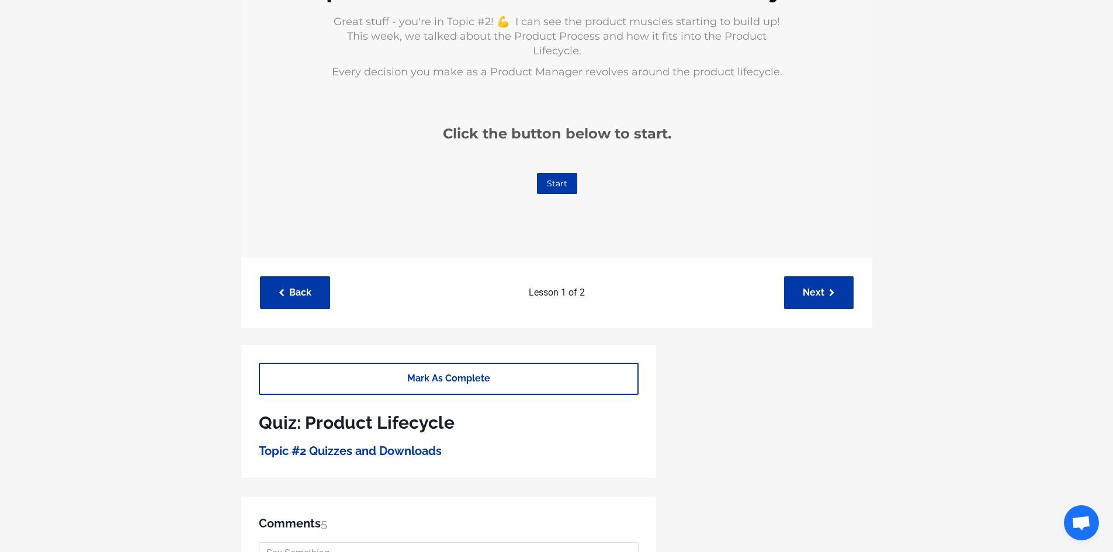
scroll to position [204, 0]
click at [563, 177] on link "Start" at bounding box center [557, 184] width 40 height 21
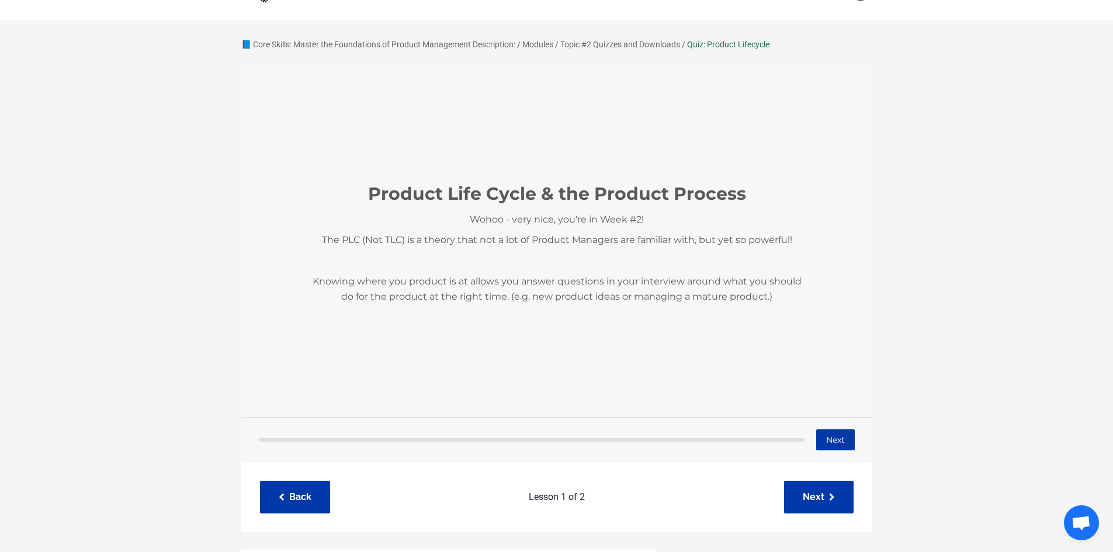
scroll to position [29, 0]
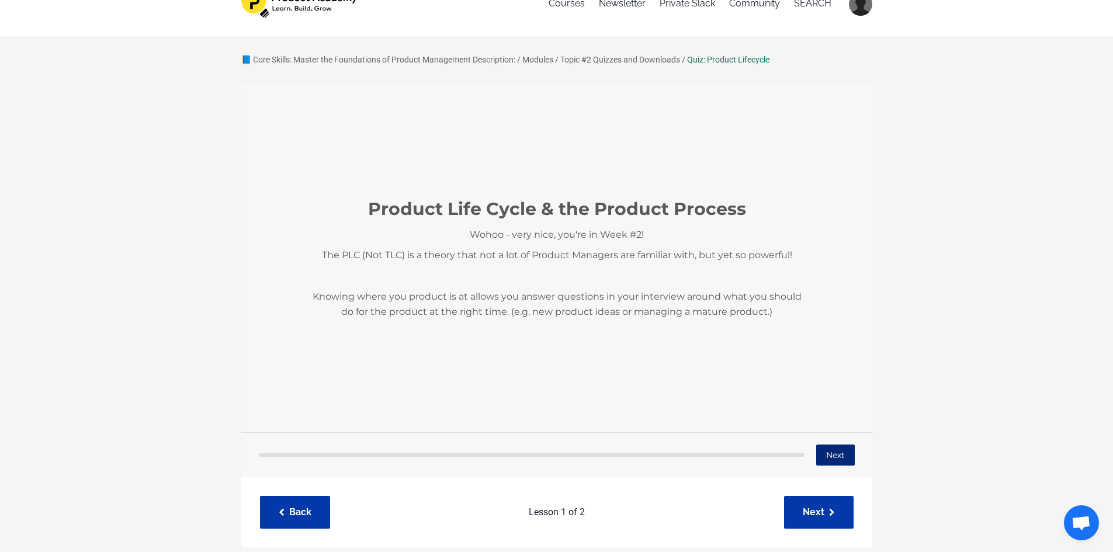
click at [829, 449] on button "Next" at bounding box center [835, 455] width 39 height 21
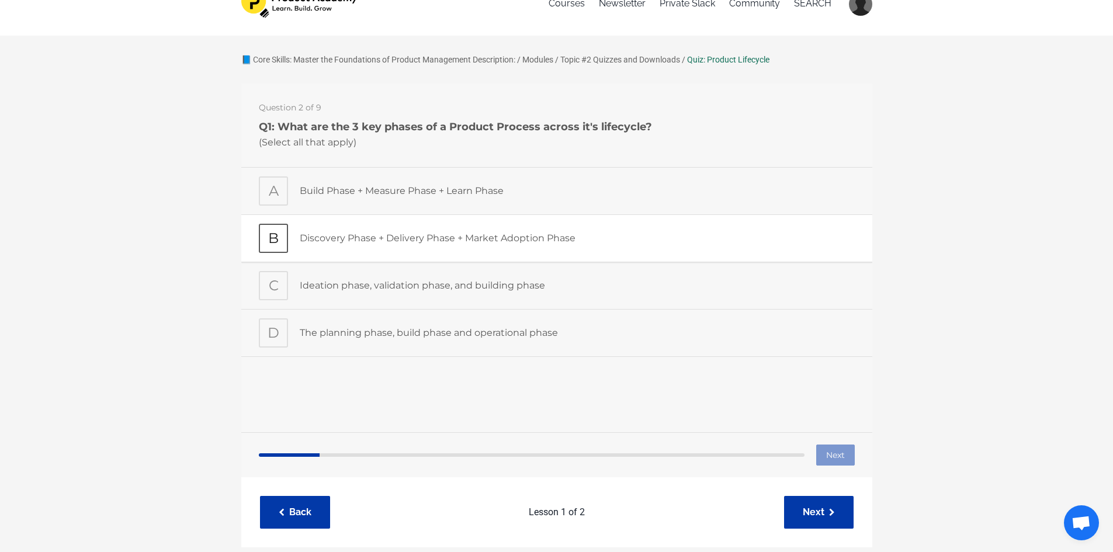
click at [383, 237] on p "Discovery Phase + Delivery Phase + Market Adoption Phase" at bounding box center [576, 238] width 555 height 15
click at [848, 458] on button "Next" at bounding box center [835, 455] width 39 height 21
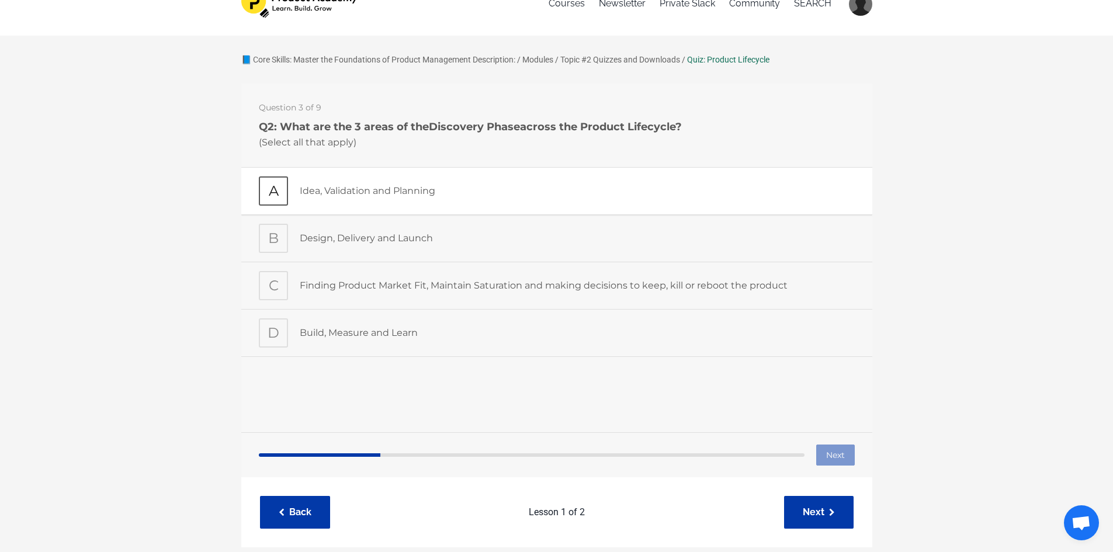
click at [416, 198] on p "Idea, Validation and Planning" at bounding box center [576, 191] width 555 height 15
click at [838, 455] on button "Next" at bounding box center [835, 455] width 39 height 21
click at [373, 237] on p "Design, Delivery and Launch" at bounding box center [576, 238] width 555 height 15
click at [847, 459] on button "Next" at bounding box center [835, 455] width 39 height 21
click at [384, 291] on p "Finding Product Market Fit, Maintain Saturation and making decisions to keep, k…" at bounding box center [576, 285] width 555 height 15
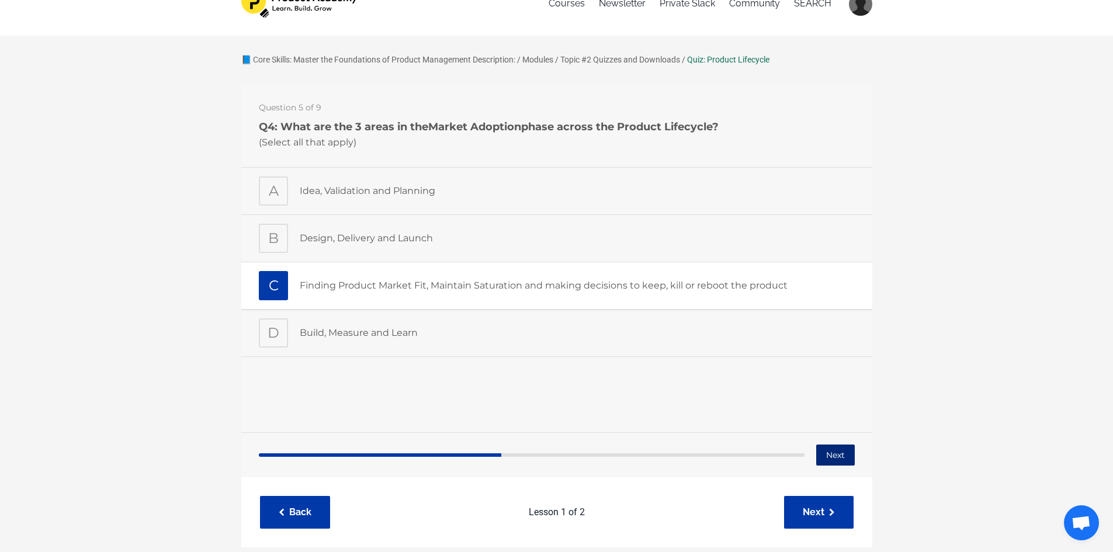
click at [842, 456] on button "Next" at bounding box center [835, 455] width 39 height 21
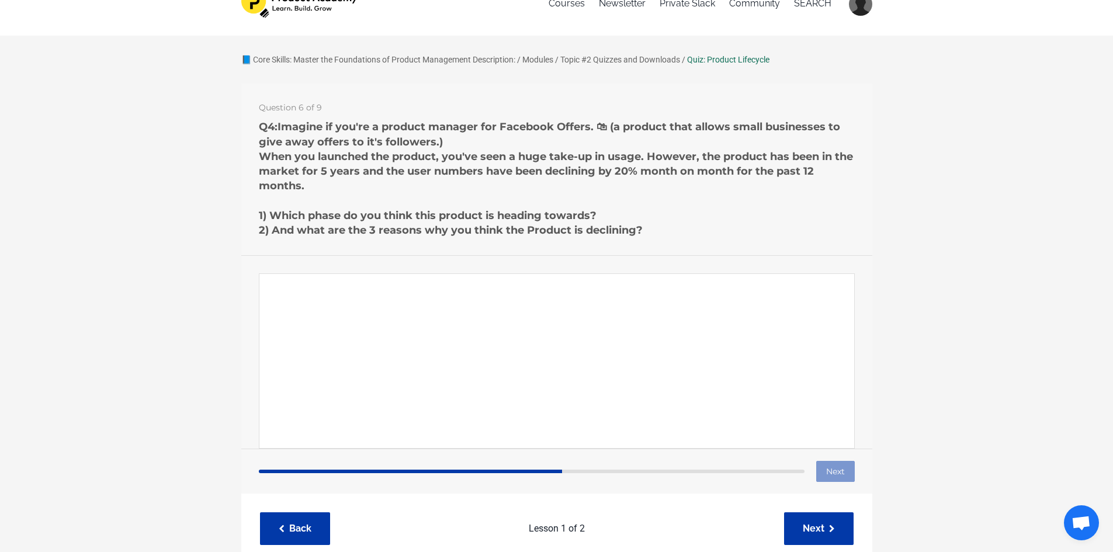
click at [542, 304] on textarea "Paragraph answer" at bounding box center [556, 361] width 596 height 175
type textarea "D"
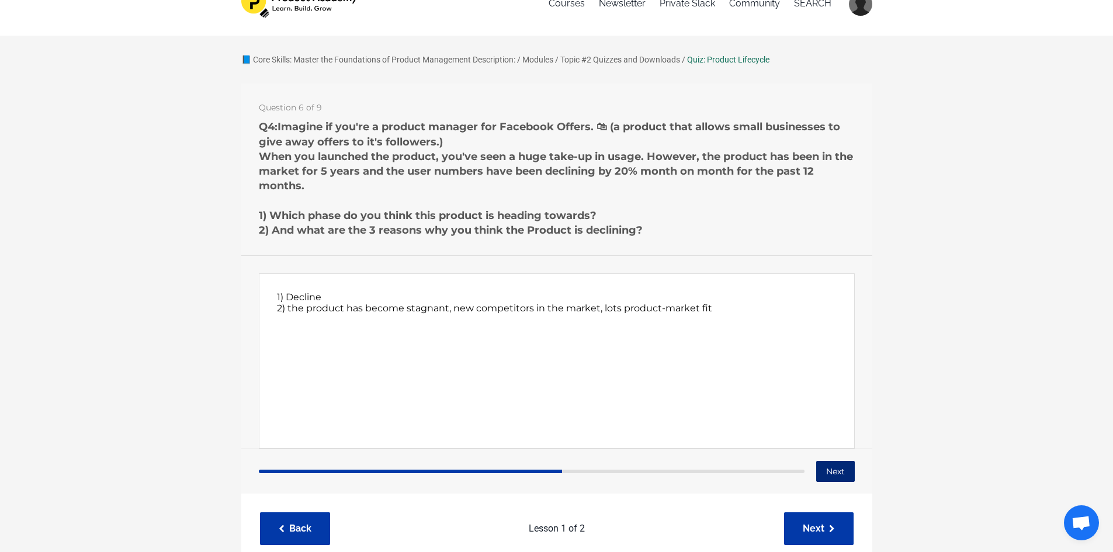
type textarea "1) Decline 2) the product has become stagnant, new competitors in the market, l…"
click at [846, 464] on button "Next" at bounding box center [835, 471] width 39 height 21
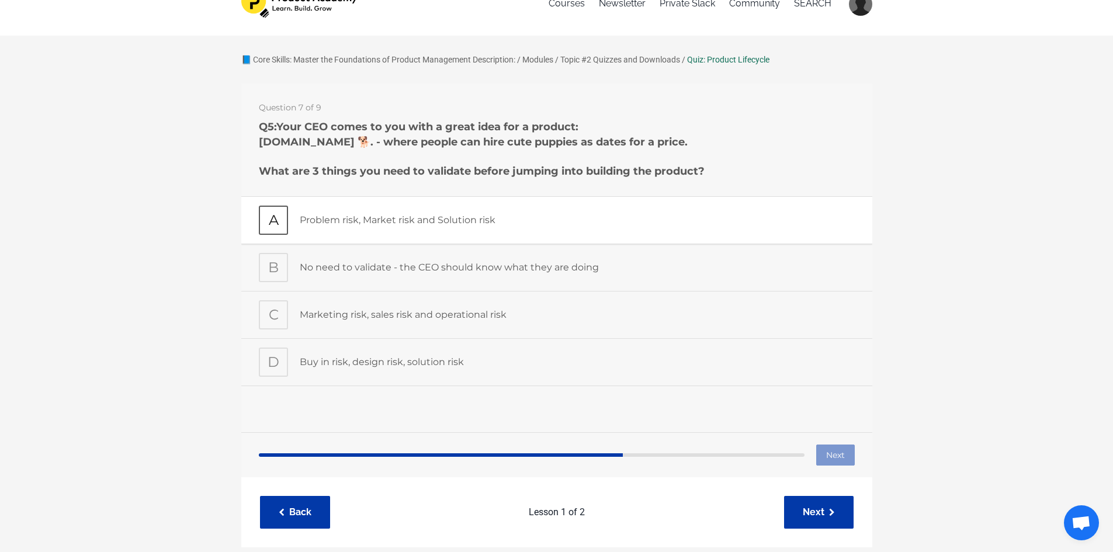
click at [346, 229] on div "Problem risk, Market risk and Solution risk" at bounding box center [576, 220] width 555 height 29
click at [845, 458] on button "Next" at bounding box center [835, 455] width 39 height 21
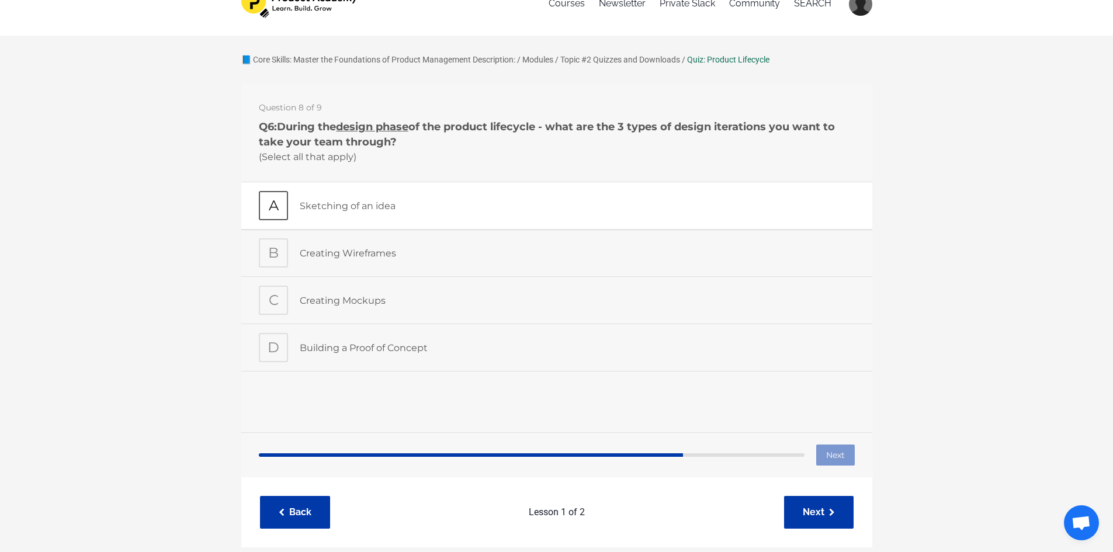
click at [342, 205] on p "Sketching of an idea" at bounding box center [576, 206] width 555 height 15
click at [326, 247] on p "Creating Wireframes" at bounding box center [576, 253] width 555 height 15
click at [329, 290] on div "Creating Mockups" at bounding box center [576, 300] width 555 height 29
click at [838, 456] on button "Next" at bounding box center [835, 455] width 39 height 21
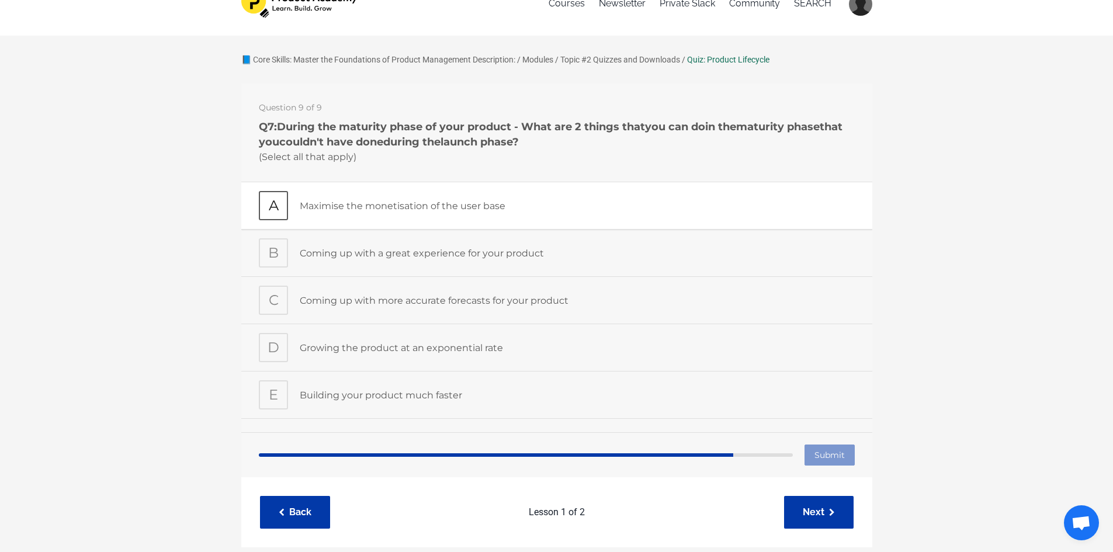
click at [455, 210] on p "Maximise the monetisation of the user base" at bounding box center [576, 206] width 555 height 15
click at [413, 257] on p "Coming up with a great experience for your product" at bounding box center [576, 253] width 555 height 15
click at [835, 457] on input "Submit" at bounding box center [829, 455] width 50 height 21
type input "Submitting"
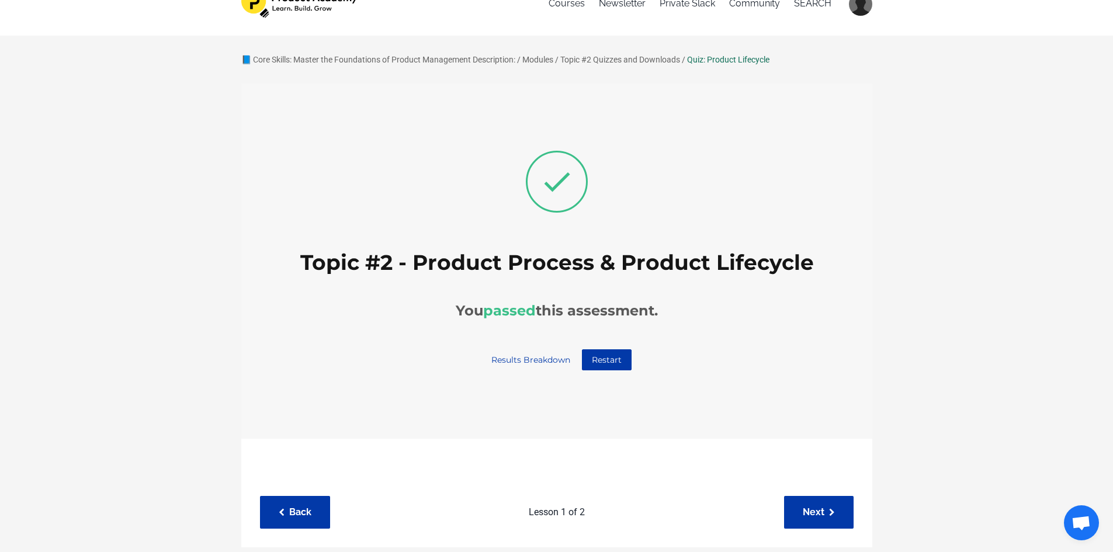
scroll to position [0, 0]
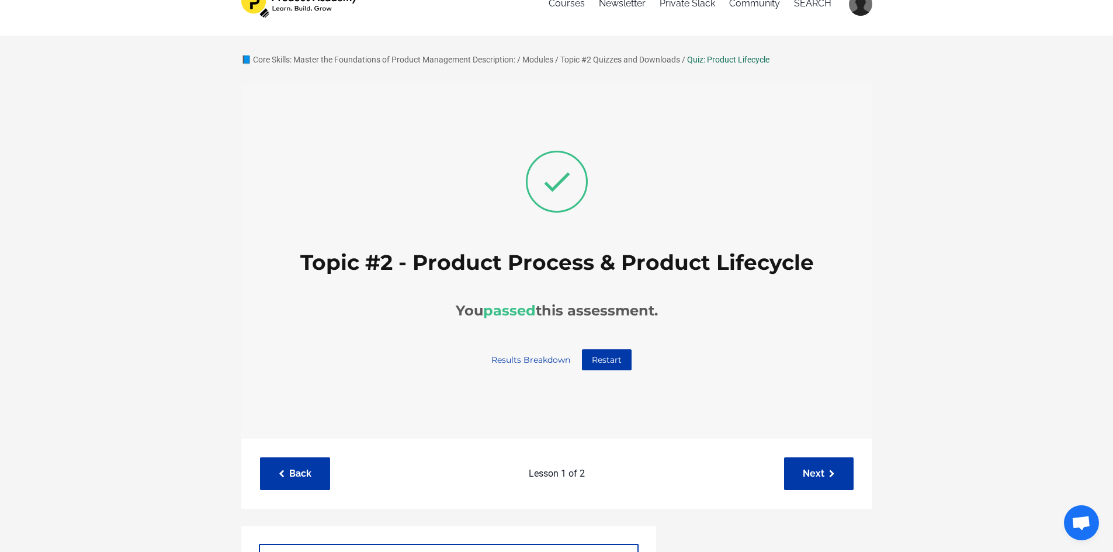
click at [525, 357] on link "Results Breakdown" at bounding box center [531, 360] width 98 height 21
click at [831, 472] on icon at bounding box center [832, 474] width 6 height 8
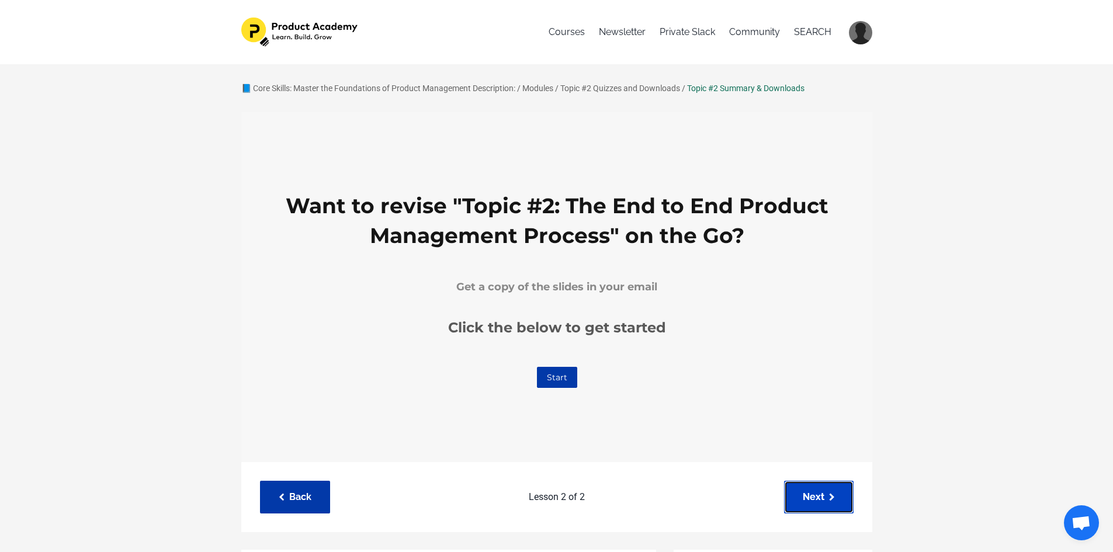
click at [830, 499] on icon at bounding box center [832, 498] width 6 height 8
